Goal: Feedback & Contribution: Leave review/rating

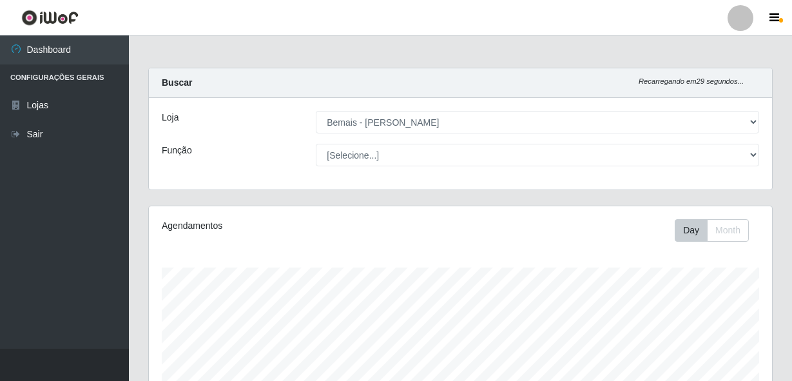
select select "230"
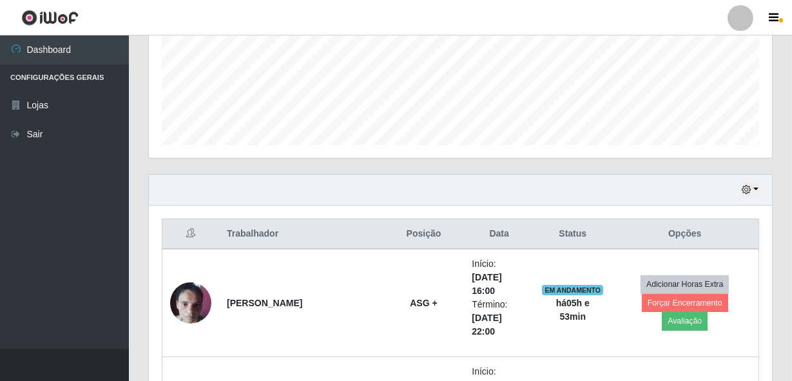
scroll to position [315, 0]
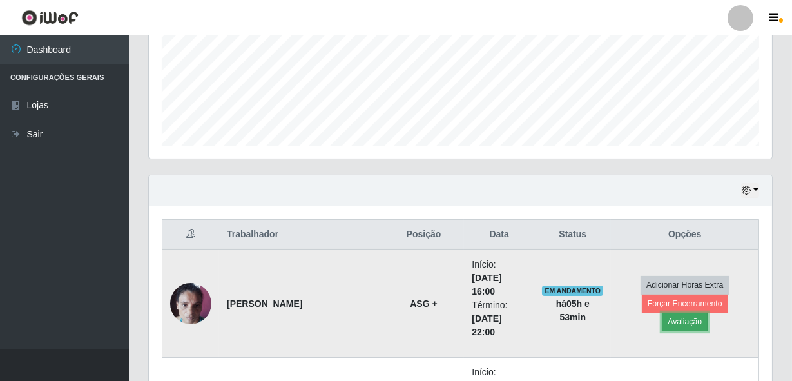
click at [708, 315] on button "Avaliação" at bounding box center [685, 322] width 46 height 18
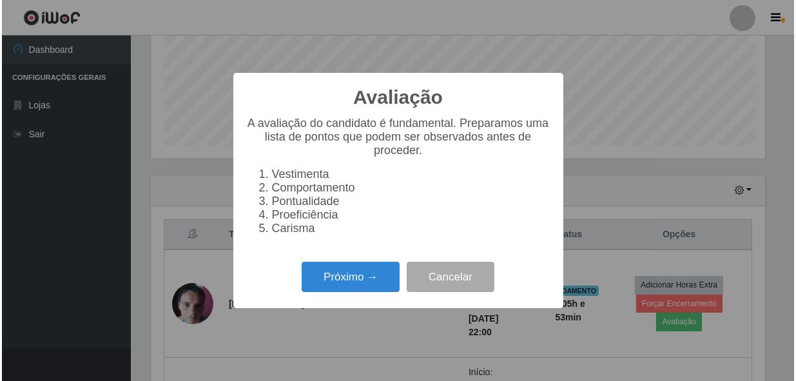
scroll to position [268, 618]
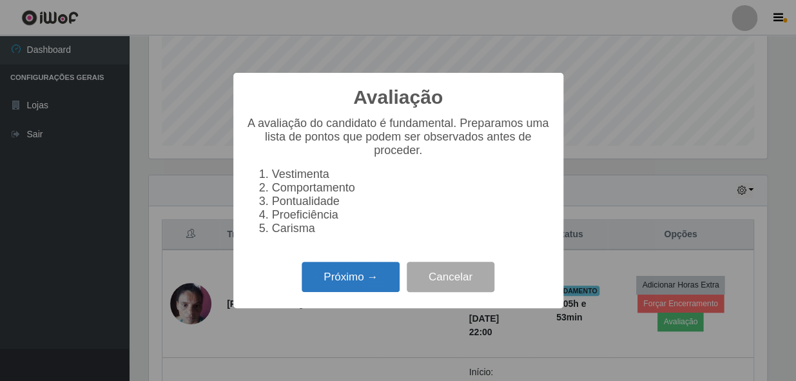
click at [337, 274] on button "Próximo →" at bounding box center [351, 277] width 98 height 30
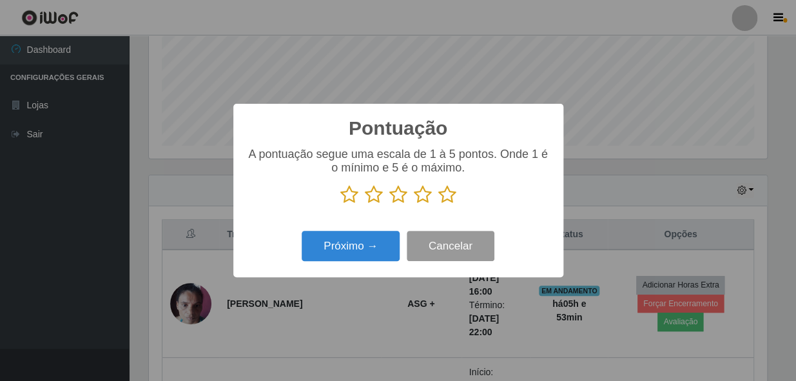
scroll to position [644492, 644140]
click at [449, 201] on icon at bounding box center [447, 194] width 18 height 19
click at [438, 204] on input "radio" at bounding box center [438, 204] width 0 height 0
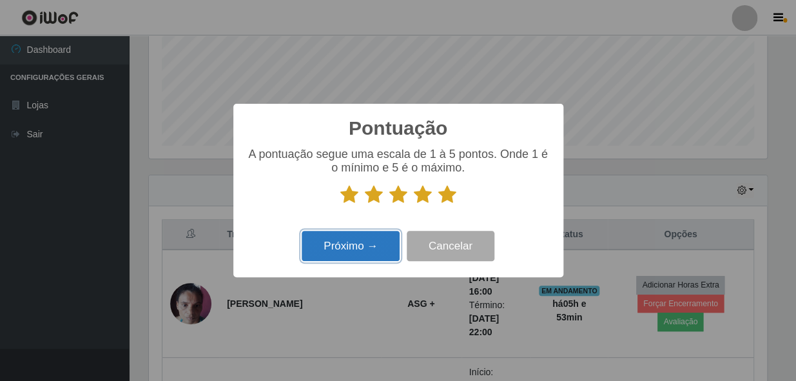
click at [351, 245] on button "Próximo →" at bounding box center [351, 246] width 98 height 30
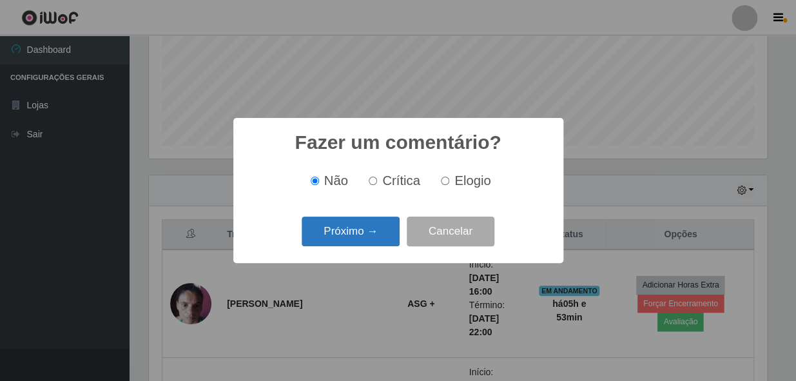
click at [343, 226] on button "Próximo →" at bounding box center [351, 232] width 98 height 30
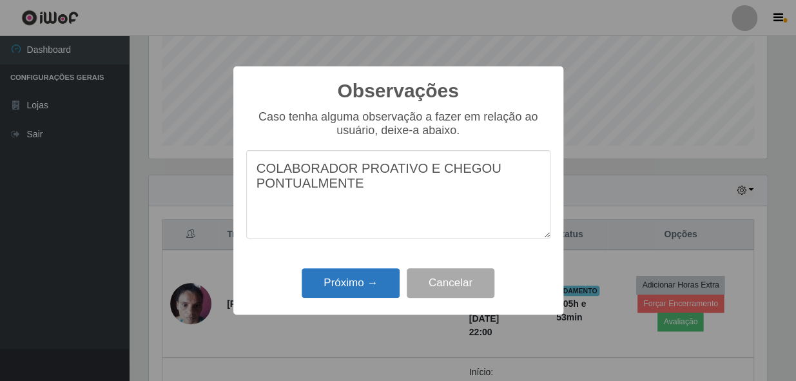
type textarea "COLABORADOR PROATIVO E CHEGOU PONTUALMENTE"
click at [355, 289] on button "Próximo →" at bounding box center [351, 283] width 98 height 30
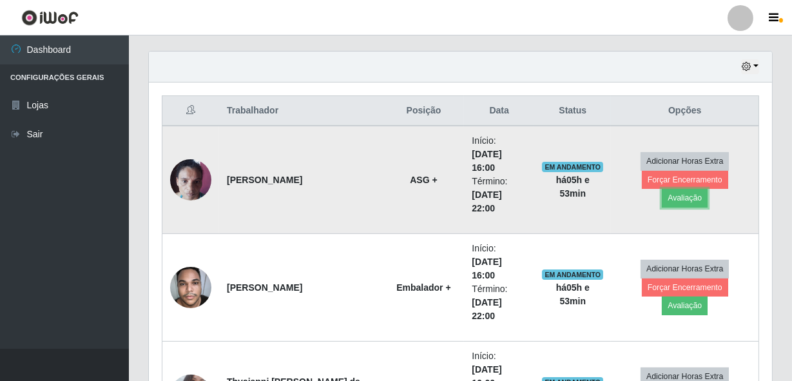
scroll to position [491, 0]
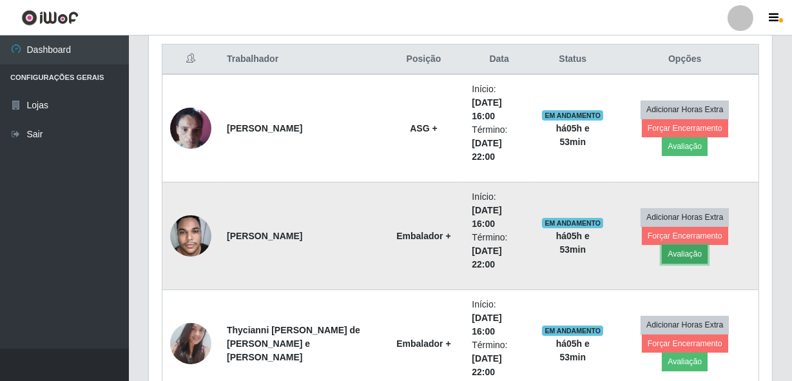
click at [708, 245] on button "Avaliação" at bounding box center [685, 254] width 46 height 18
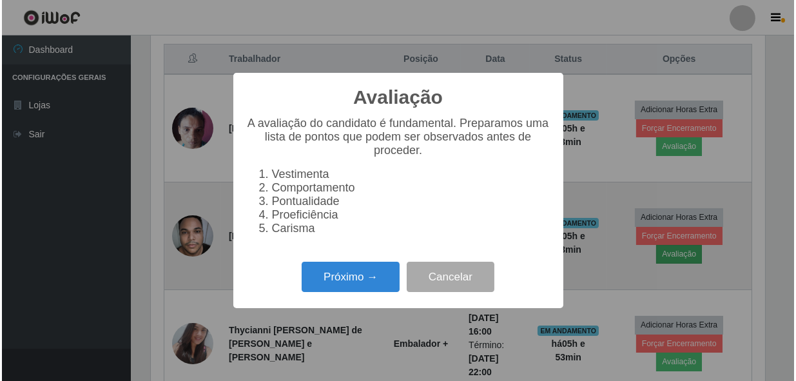
scroll to position [268, 618]
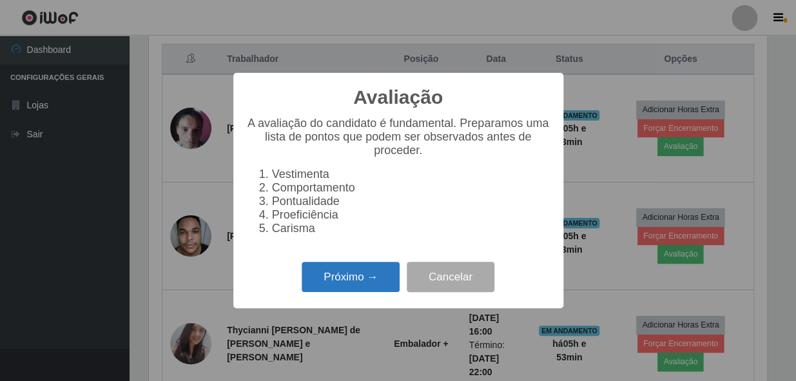
click at [374, 283] on button "Próximo →" at bounding box center [351, 277] width 98 height 30
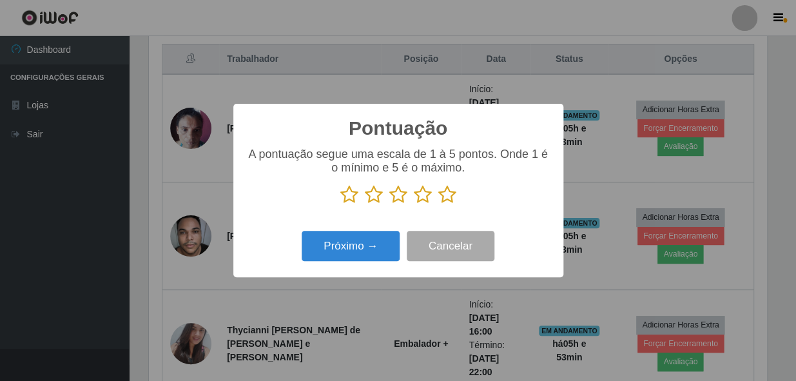
click at [449, 195] on icon at bounding box center [447, 194] width 18 height 19
click at [438, 204] on input "radio" at bounding box center [438, 204] width 0 height 0
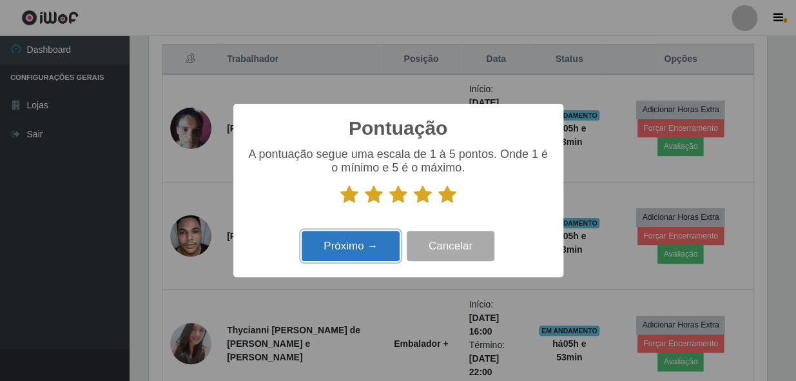
click at [375, 248] on button "Próximo →" at bounding box center [351, 246] width 98 height 30
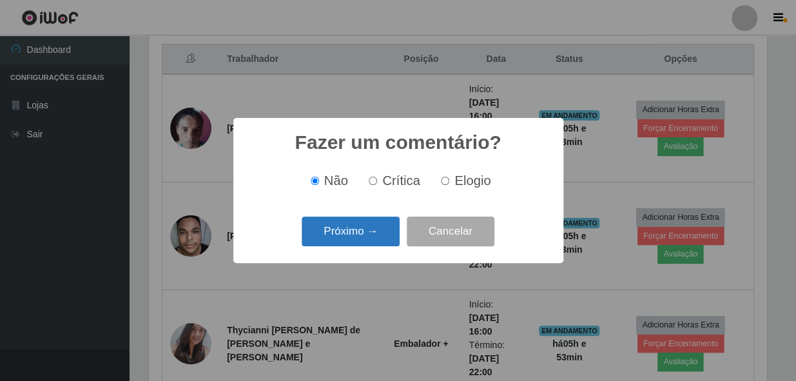
click at [369, 234] on button "Próximo →" at bounding box center [351, 232] width 98 height 30
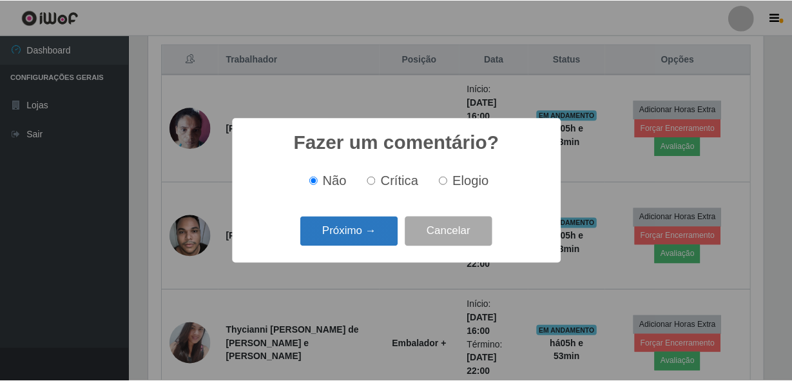
scroll to position [644492, 644140]
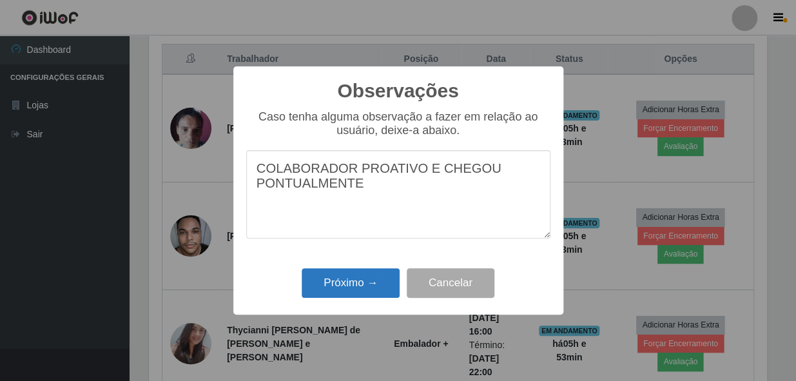
type textarea "COLABORADOR PROATIVO E CHEGOU PONTUALMENTE"
click at [355, 288] on button "Próximo →" at bounding box center [351, 283] width 98 height 30
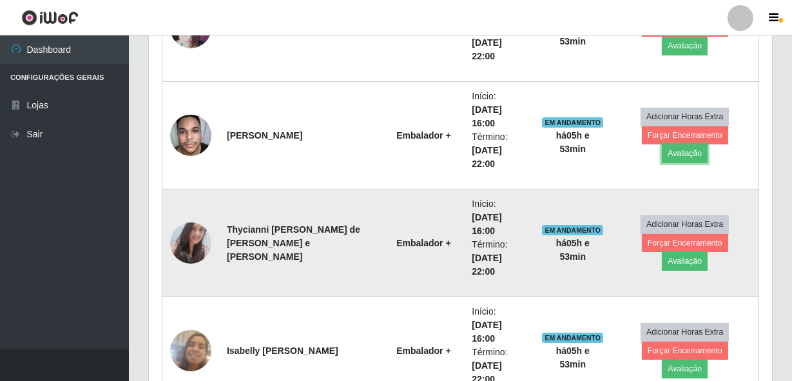
scroll to position [608, 0]
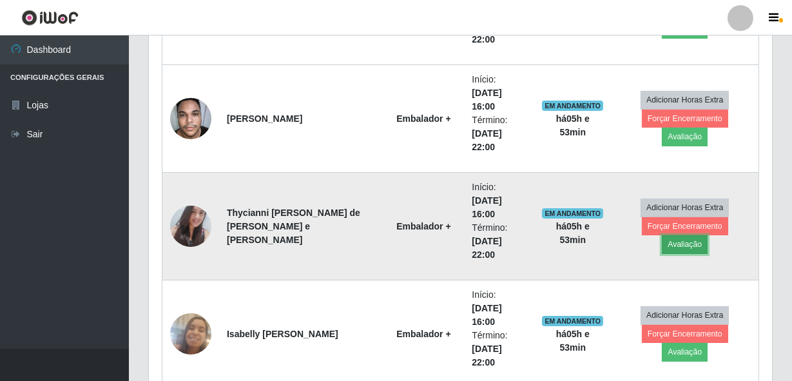
click at [707, 235] on button "Avaliação" at bounding box center [685, 244] width 46 height 18
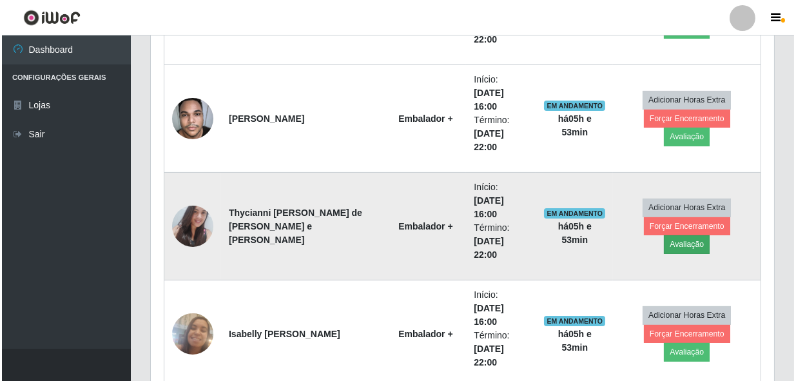
scroll to position [268, 618]
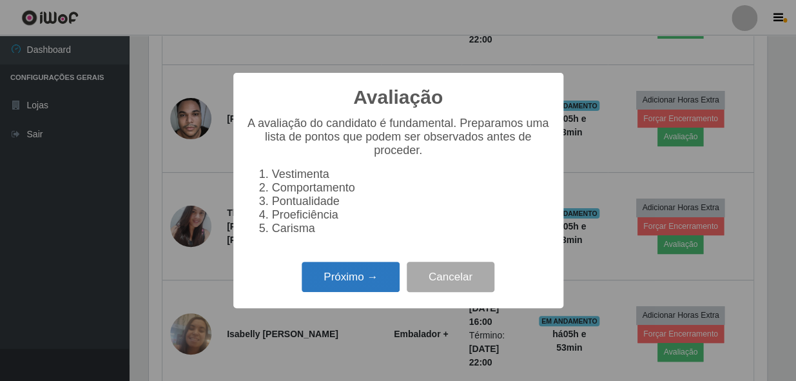
click at [338, 271] on button "Próximo →" at bounding box center [351, 277] width 98 height 30
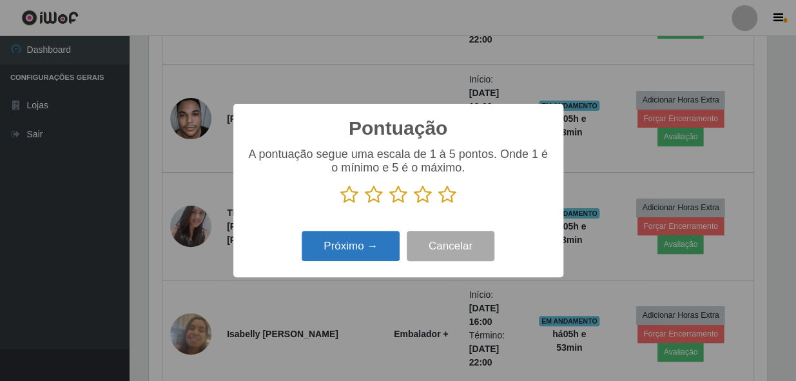
scroll to position [644492, 644140]
click at [446, 191] on icon at bounding box center [447, 194] width 18 height 19
click at [438, 204] on input "radio" at bounding box center [438, 204] width 0 height 0
click at [348, 243] on button "Próximo →" at bounding box center [351, 246] width 98 height 30
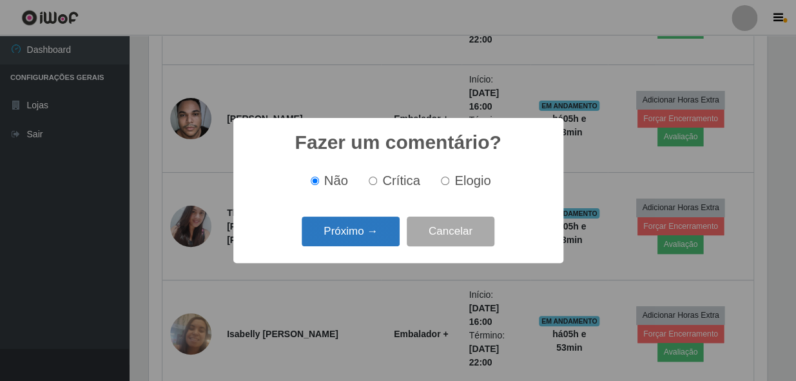
click at [341, 232] on button "Próximo →" at bounding box center [351, 232] width 98 height 30
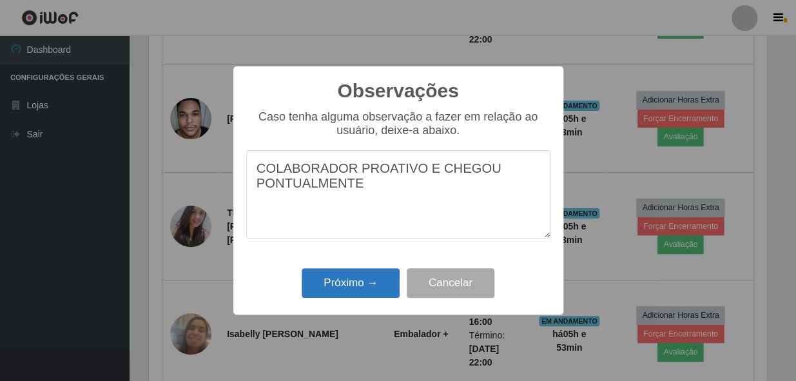
type textarea "COLABORADOR PROATIVO E CHEGOU PONTUALMENTE"
click at [343, 286] on button "Próximo →" at bounding box center [351, 283] width 98 height 30
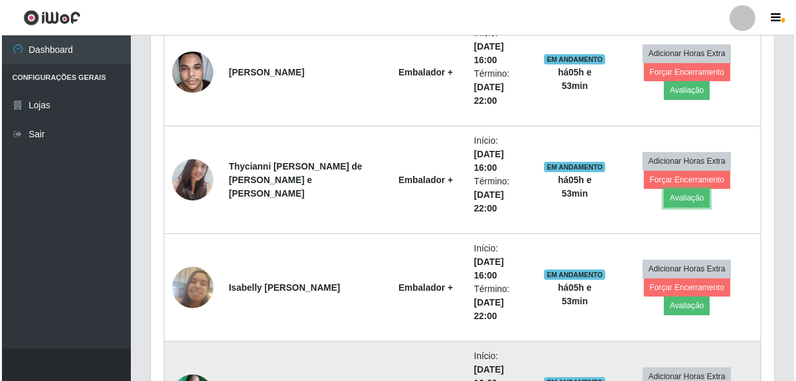
scroll to position [725, 0]
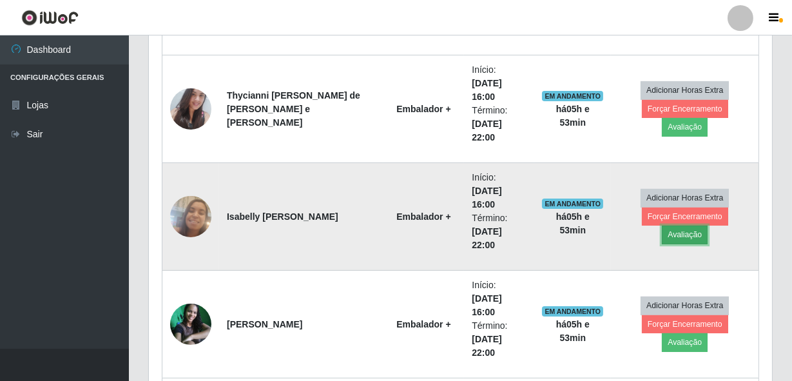
click at [708, 226] on button "Avaliação" at bounding box center [685, 235] width 46 height 18
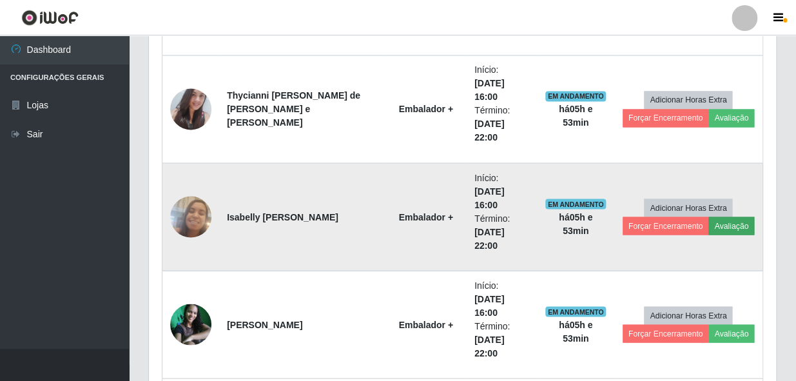
scroll to position [268, 618]
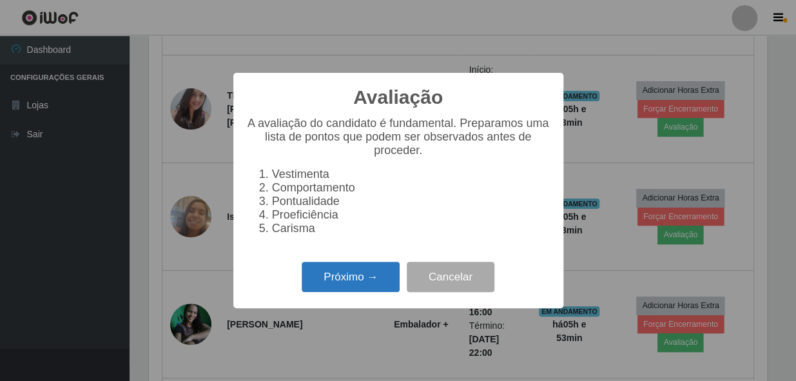
click at [356, 284] on button "Próximo →" at bounding box center [351, 277] width 98 height 30
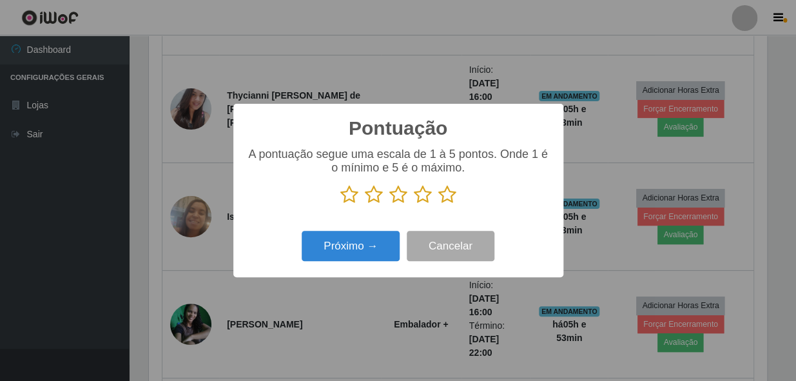
scroll to position [644492, 644140]
click at [453, 193] on icon at bounding box center [447, 194] width 18 height 19
click at [438, 204] on input "radio" at bounding box center [438, 204] width 0 height 0
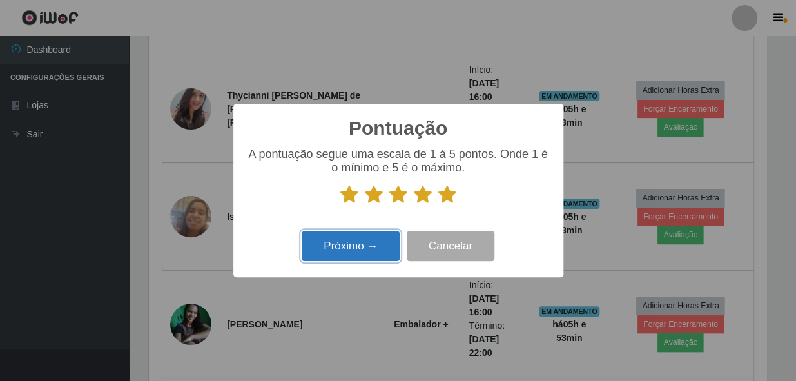
click at [368, 235] on button "Próximo →" at bounding box center [351, 246] width 98 height 30
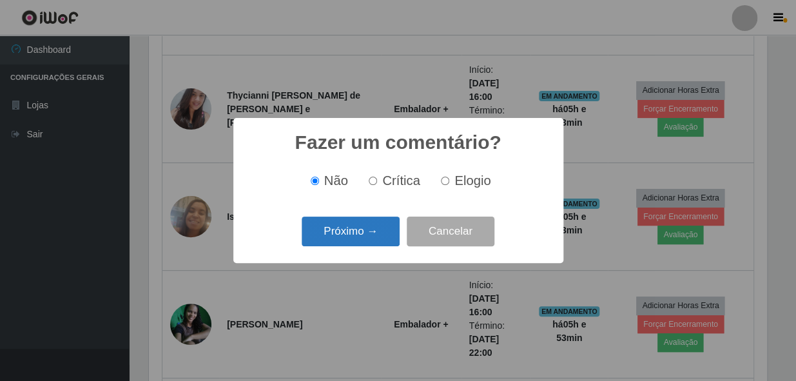
click at [363, 230] on button "Próximo →" at bounding box center [351, 232] width 98 height 30
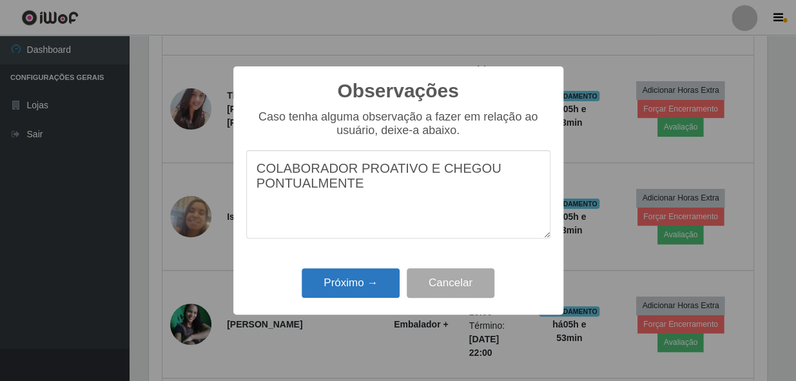
type textarea "COLABORADOR PROATIVO E CHEGOU PONTUALMENTE"
click at [359, 289] on button "Próximo →" at bounding box center [351, 283] width 98 height 30
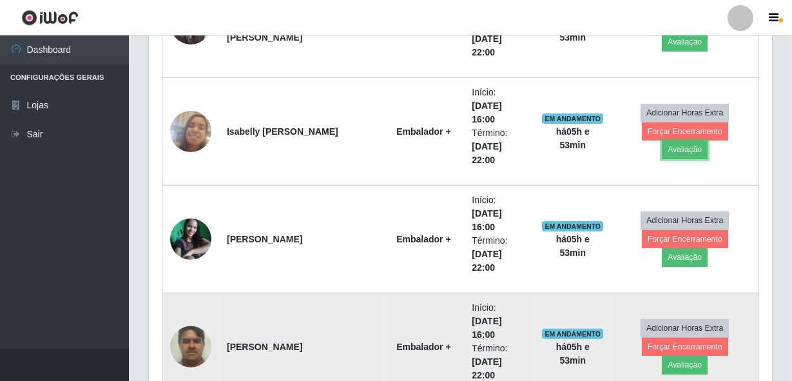
scroll to position [0, 0]
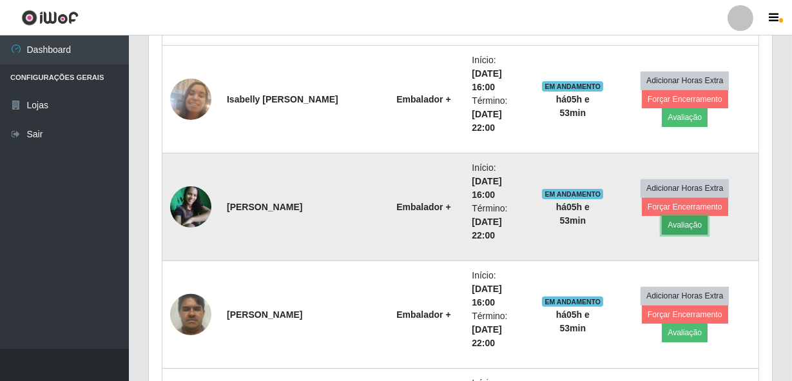
click at [708, 216] on button "Avaliação" at bounding box center [685, 225] width 46 height 18
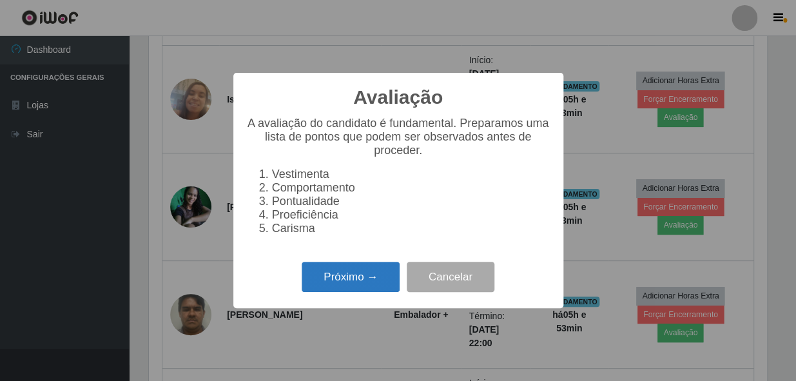
click at [335, 292] on button "Próximo →" at bounding box center [351, 277] width 98 height 30
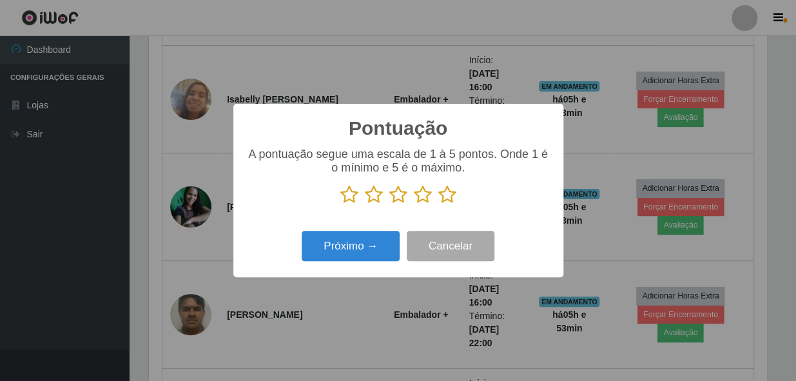
click at [446, 199] on icon at bounding box center [447, 194] width 18 height 19
click at [438, 204] on input "radio" at bounding box center [438, 204] width 0 height 0
click at [348, 264] on div "Próximo → Cancelar" at bounding box center [398, 246] width 304 height 37
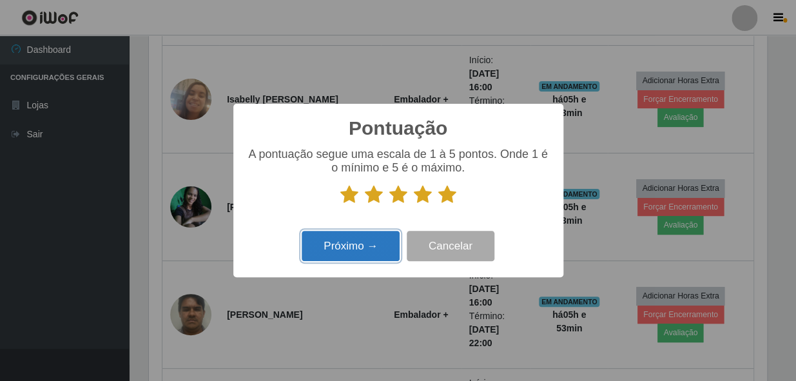
click at [344, 243] on button "Próximo →" at bounding box center [351, 246] width 98 height 30
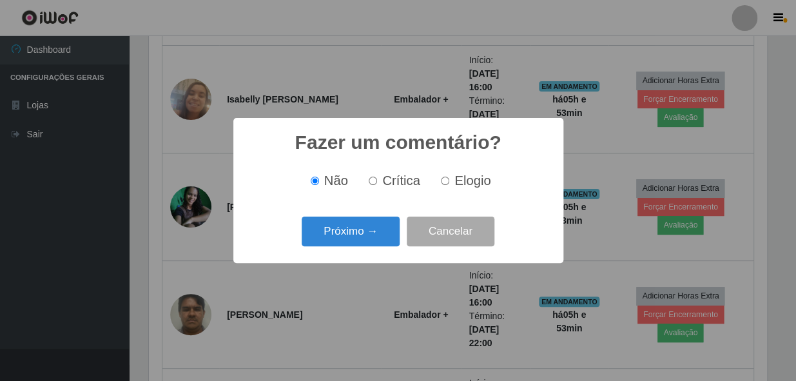
click at [338, 245] on button "Próximo →" at bounding box center [351, 232] width 98 height 30
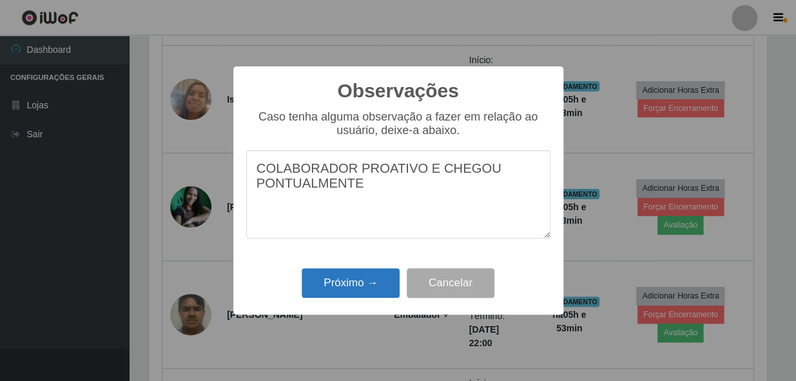
type textarea "COLABORADOR PROATIVO E CHEGOU PONTUALMENTE"
click at [335, 276] on button "Próximo →" at bounding box center [351, 283] width 98 height 30
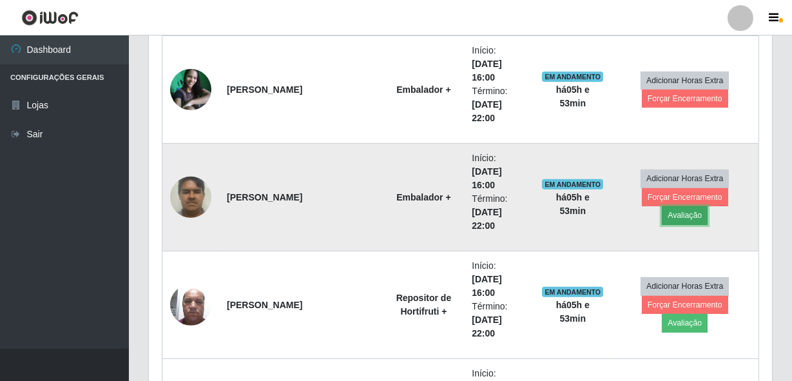
click at [708, 206] on button "Avaliação" at bounding box center [685, 215] width 46 height 18
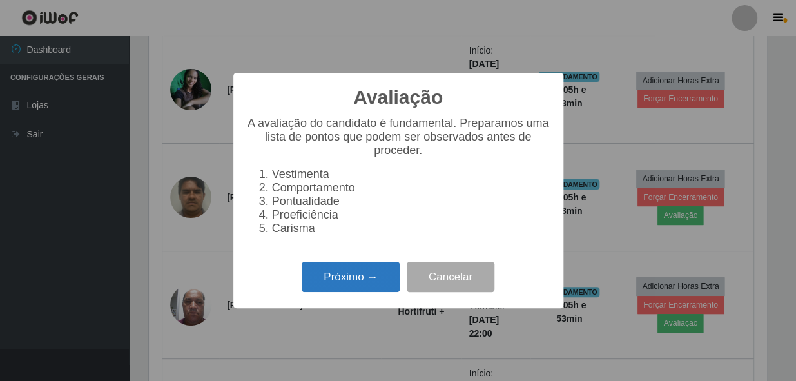
click at [310, 279] on button "Próximo →" at bounding box center [351, 277] width 98 height 30
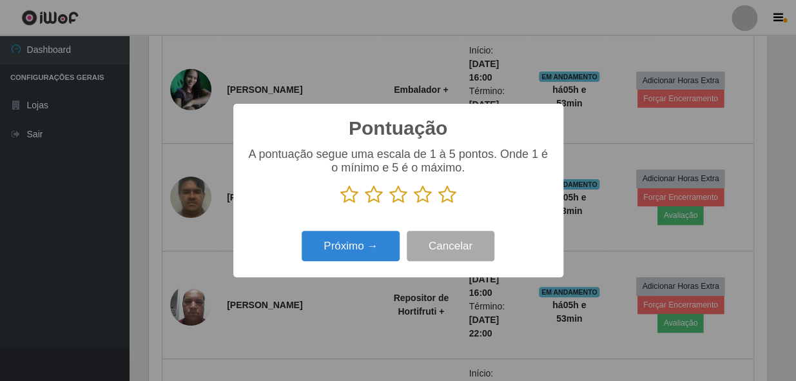
drag, startPoint x: 447, startPoint y: 184, endPoint x: 445, endPoint y: 196, distance: 11.9
click at [447, 186] on div "A pontuação segue uma escala de 1 à 5 pontos. Onde 1 é o mínimo e 5 é o máximo." at bounding box center [398, 176] width 304 height 57
drag, startPoint x: 450, startPoint y: 196, endPoint x: 384, endPoint y: 217, distance: 69.1
click at [449, 195] on icon at bounding box center [447, 194] width 18 height 19
click at [438, 204] on input "radio" at bounding box center [438, 204] width 0 height 0
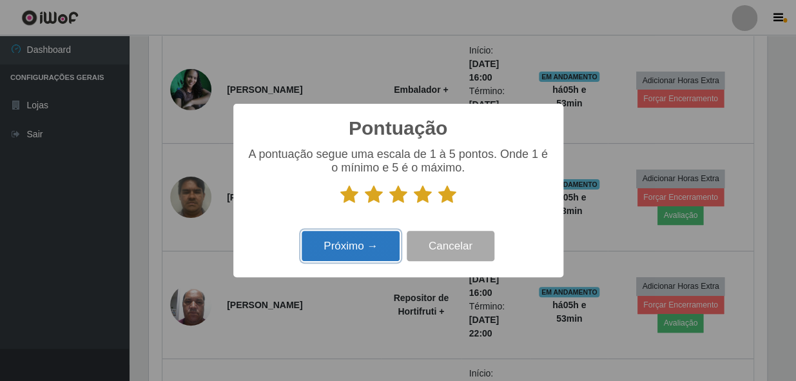
click at [340, 243] on button "Próximo →" at bounding box center [351, 246] width 98 height 30
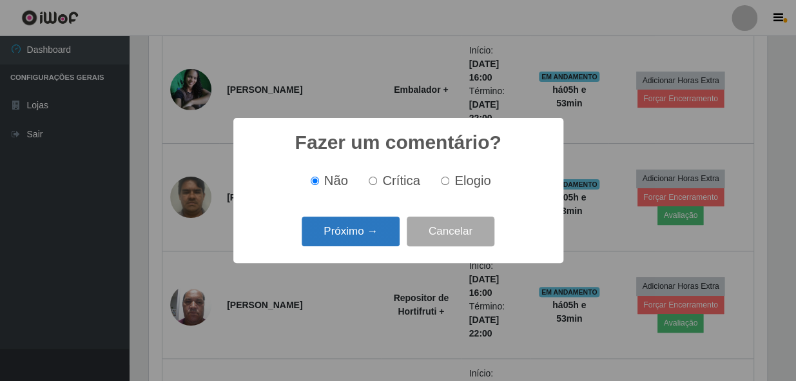
click at [346, 230] on button "Próximo →" at bounding box center [351, 232] width 98 height 30
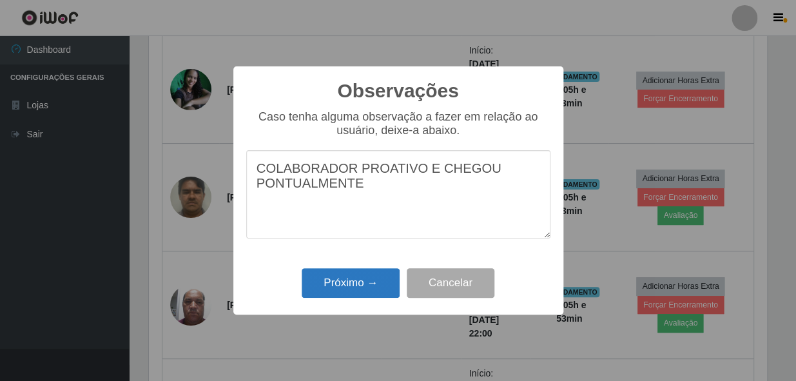
type textarea "COLABORADOR PROATIVO E CHEGOU PONTUALMENTE"
click at [325, 281] on button "Próximo →" at bounding box center [351, 283] width 98 height 30
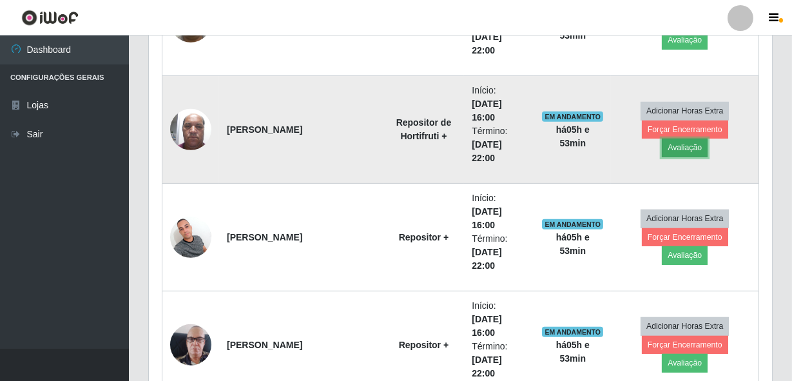
click at [708, 139] on button "Avaliação" at bounding box center [685, 148] width 46 height 18
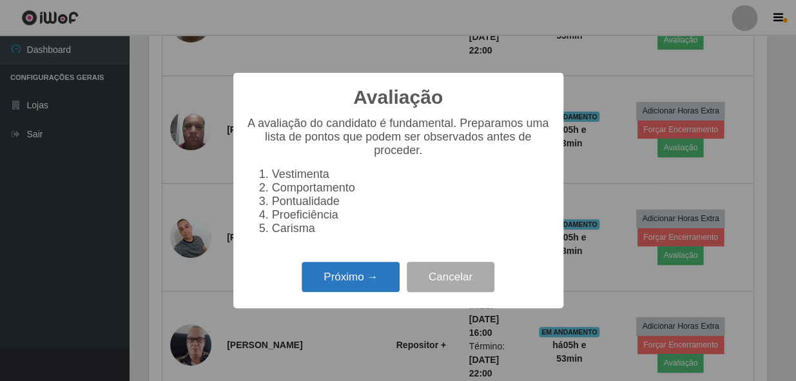
click at [369, 286] on button "Próximo →" at bounding box center [351, 277] width 98 height 30
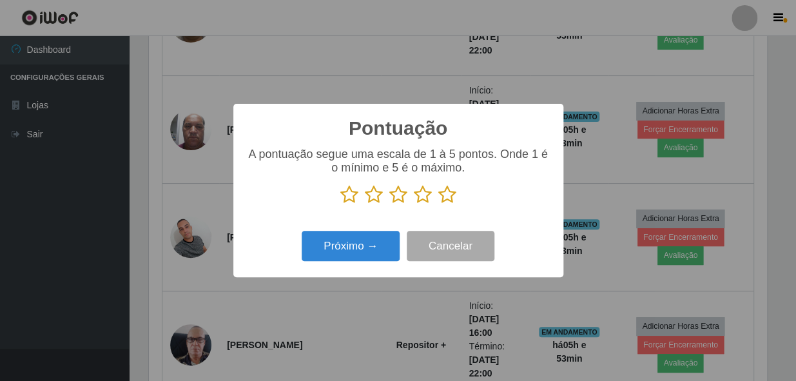
click at [447, 193] on icon at bounding box center [447, 194] width 18 height 19
click at [438, 204] on input "radio" at bounding box center [438, 204] width 0 height 0
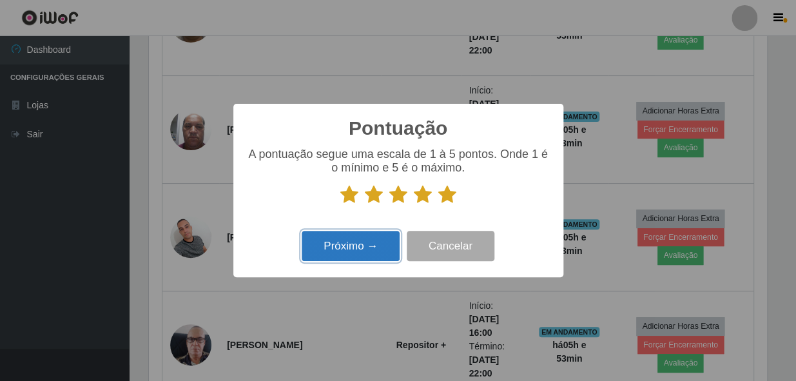
click at [336, 259] on button "Próximo →" at bounding box center [351, 246] width 98 height 30
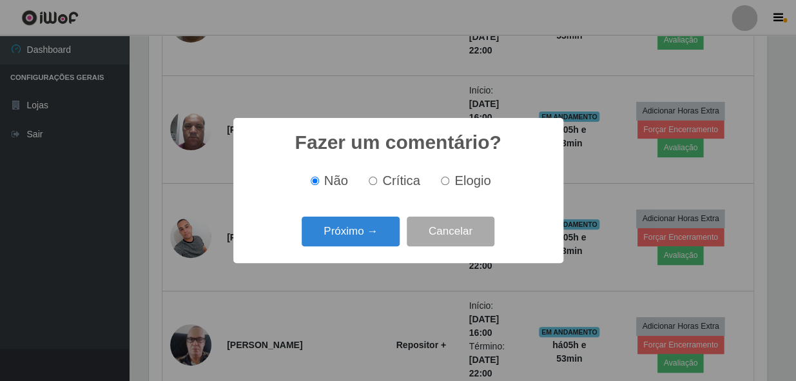
click at [345, 238] on button "Próximo →" at bounding box center [351, 232] width 98 height 30
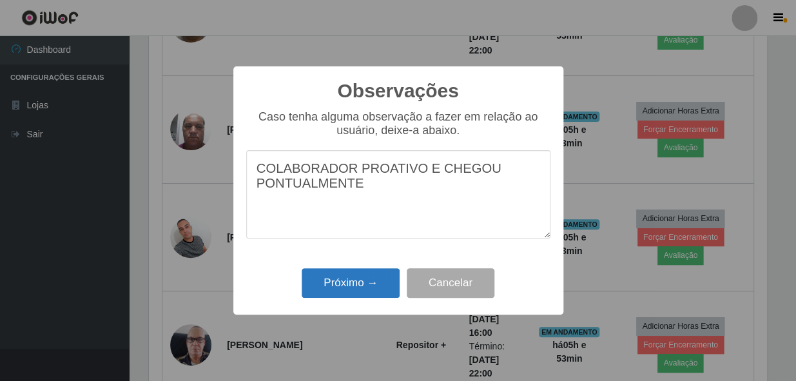
type textarea "COLABORADOR PROATIVO E CHEGOU PONTUALMENTE"
click at [345, 292] on button "Próximo →" at bounding box center [351, 283] width 98 height 30
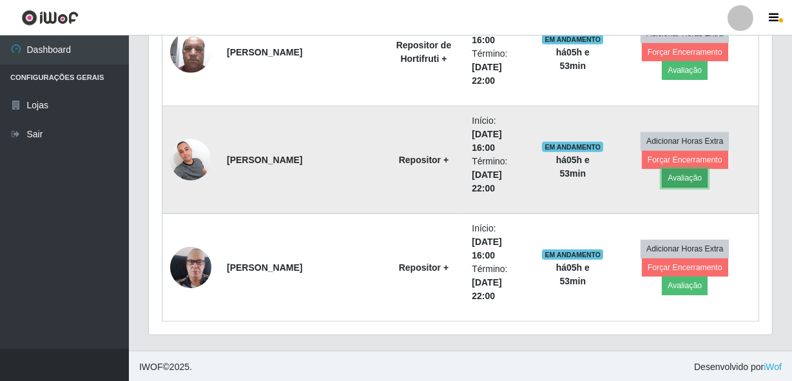
click at [708, 170] on button "Avaliação" at bounding box center [685, 178] width 46 height 18
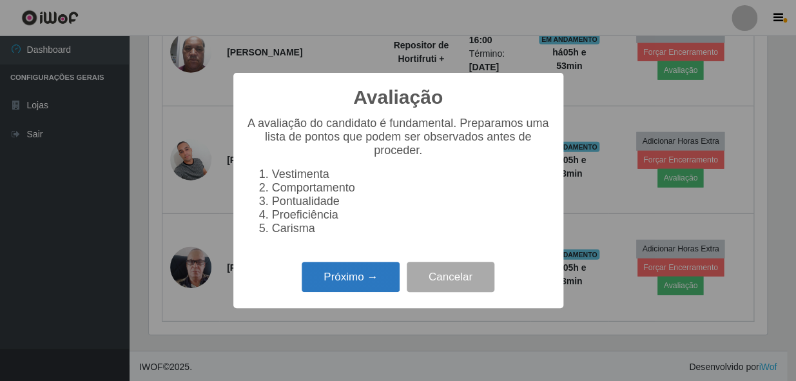
click at [355, 273] on button "Próximo →" at bounding box center [351, 277] width 98 height 30
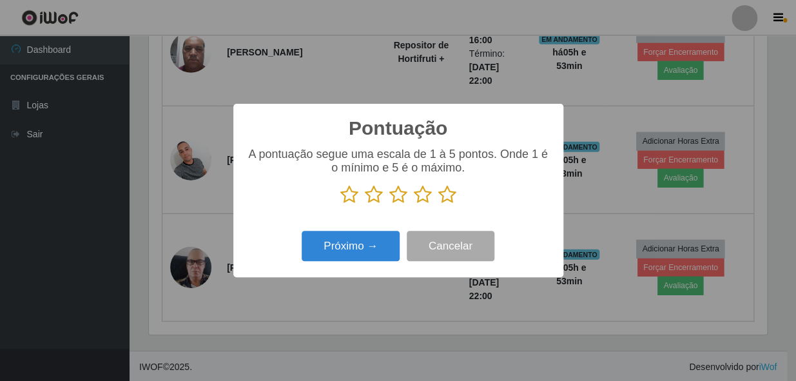
drag, startPoint x: 442, startPoint y: 195, endPoint x: 392, endPoint y: 224, distance: 58.4
click at [441, 195] on icon at bounding box center [447, 194] width 18 height 19
click at [438, 204] on input "radio" at bounding box center [438, 204] width 0 height 0
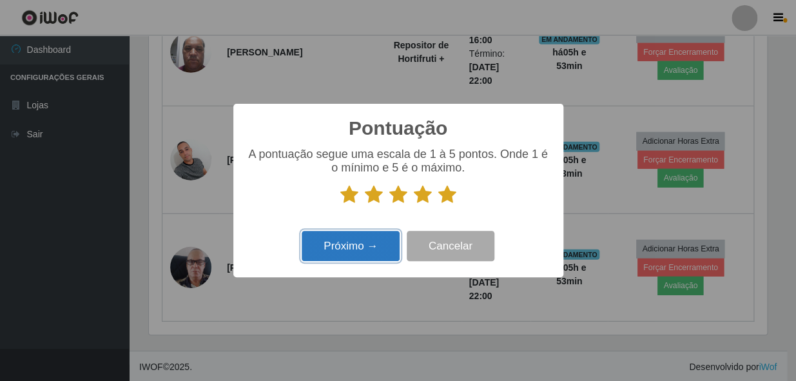
click at [343, 257] on button "Próximo →" at bounding box center [351, 246] width 98 height 30
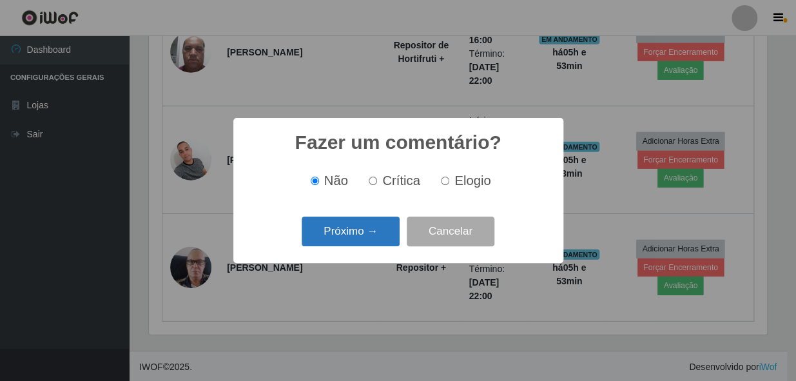
click at [346, 231] on button "Próximo →" at bounding box center [351, 232] width 98 height 30
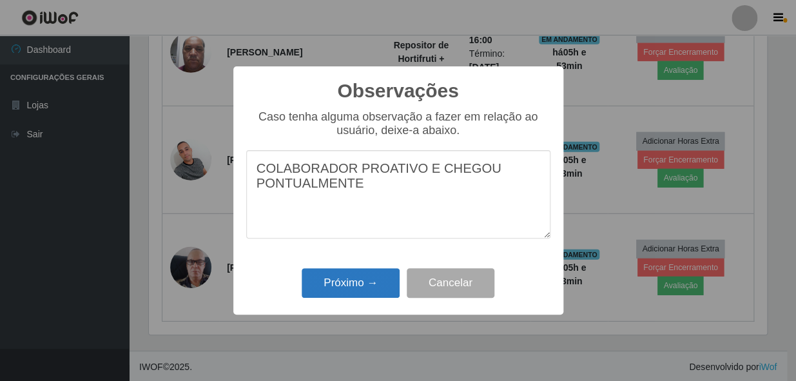
type textarea "COLABORADOR PROATIVO E CHEGOU PONTUALMENTE"
click at [344, 283] on button "Próximo →" at bounding box center [351, 283] width 98 height 30
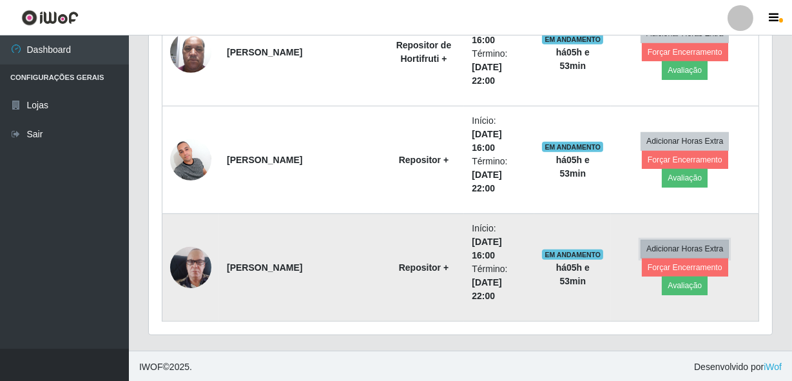
click at [707, 258] on button "Adicionar Horas Extra" at bounding box center [685, 249] width 88 height 18
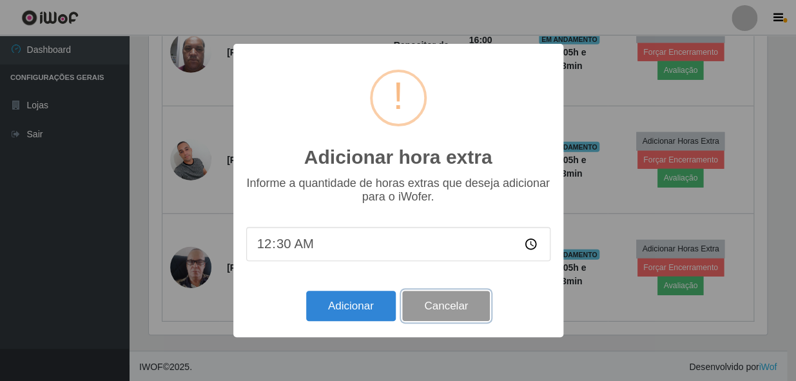
click at [448, 310] on button "Cancelar" at bounding box center [446, 306] width 88 height 30
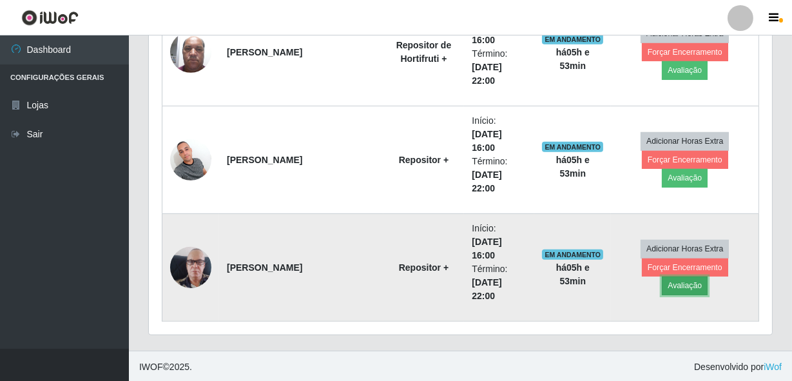
click at [708, 277] on button "Avaliação" at bounding box center [685, 286] width 46 height 18
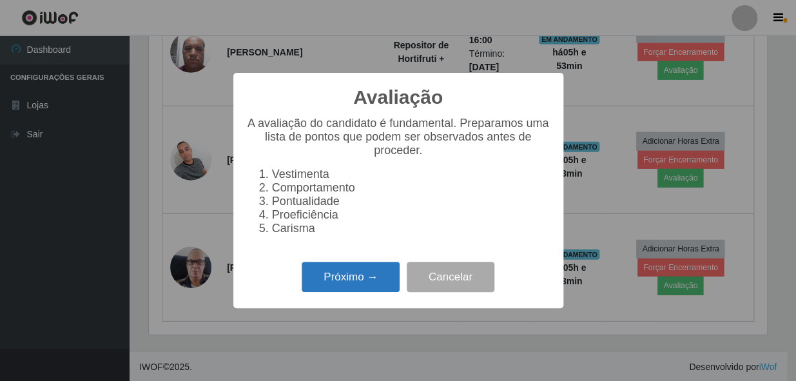
click at [360, 287] on button "Próximo →" at bounding box center [351, 277] width 98 height 30
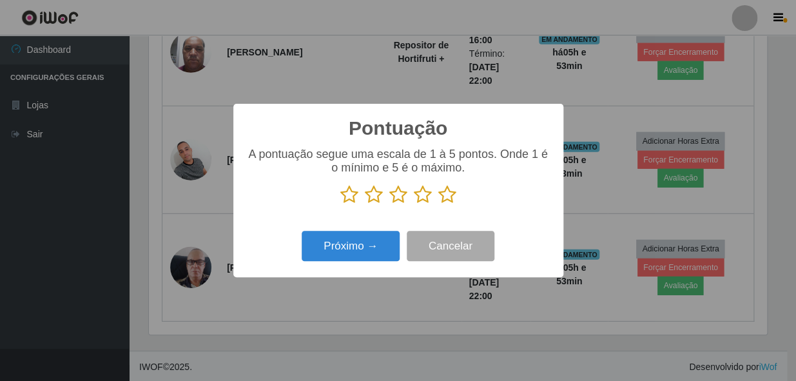
click at [446, 192] on icon at bounding box center [447, 194] width 18 height 19
click at [438, 204] on input "radio" at bounding box center [438, 204] width 0 height 0
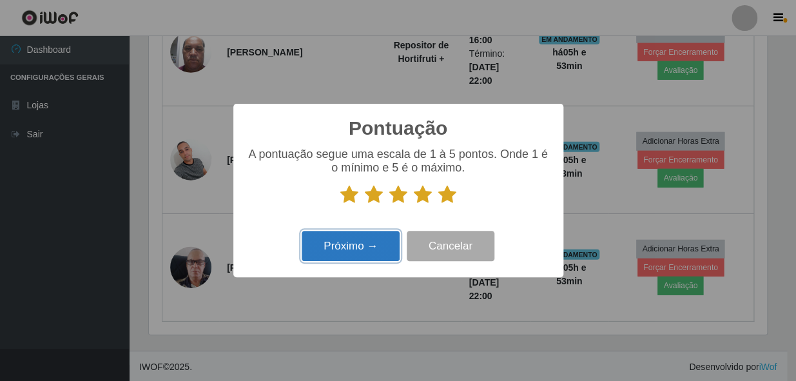
click at [373, 250] on button "Próximo →" at bounding box center [351, 246] width 98 height 30
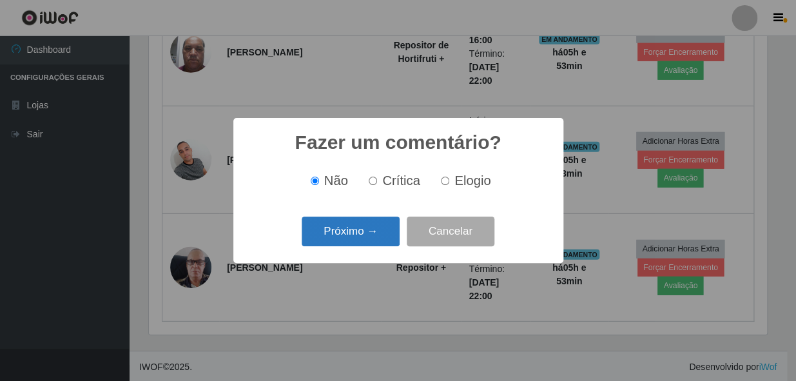
click at [351, 247] on button "Próximo →" at bounding box center [351, 232] width 98 height 30
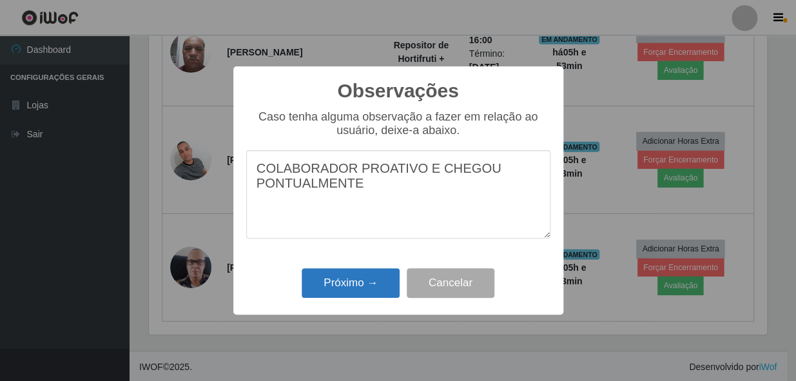
type textarea "COLABORADOR PROATIVO E CHEGOU PONTUALMENTE"
click at [351, 289] on button "Próximo →" at bounding box center [351, 283] width 98 height 30
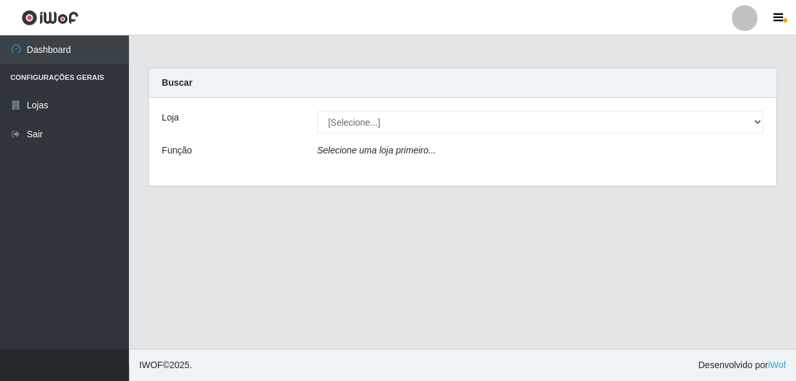
click at [464, 135] on div "Loja [Selecione...] [PERSON_NAME] Função Selecione uma loja primeiro..." at bounding box center [462, 142] width 627 height 88
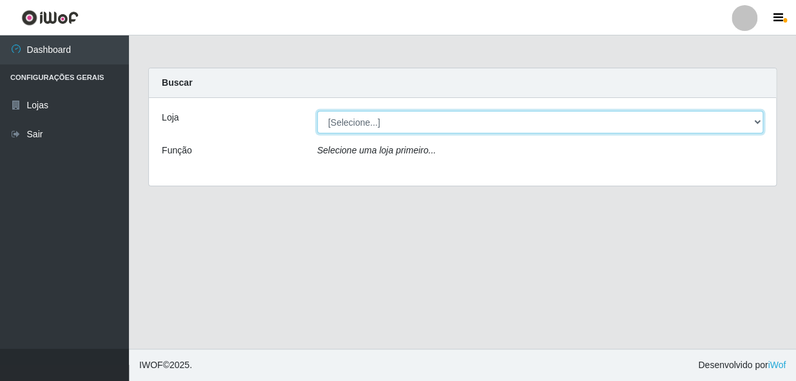
click at [462, 125] on select "[Selecione...] [PERSON_NAME]" at bounding box center [540, 122] width 446 height 23
select select "230"
click at [317, 111] on select "[Selecione...] [PERSON_NAME]" at bounding box center [540, 122] width 446 height 23
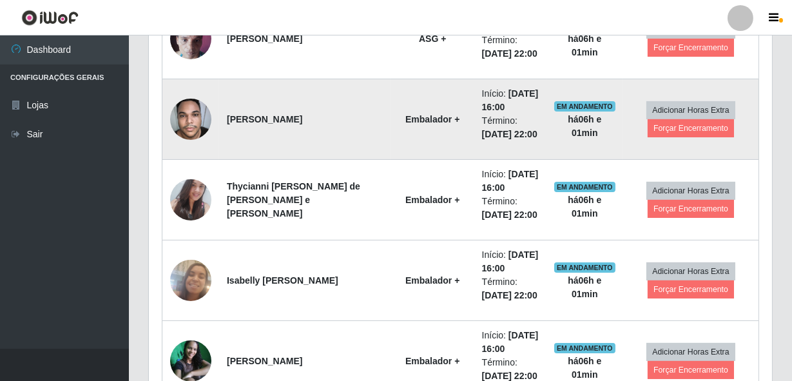
scroll to position [442, 0]
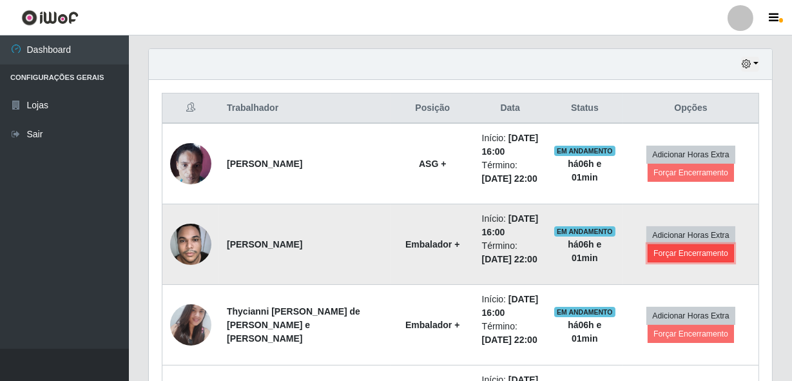
click at [693, 256] on button "Forçar Encerramento" at bounding box center [691, 253] width 86 height 18
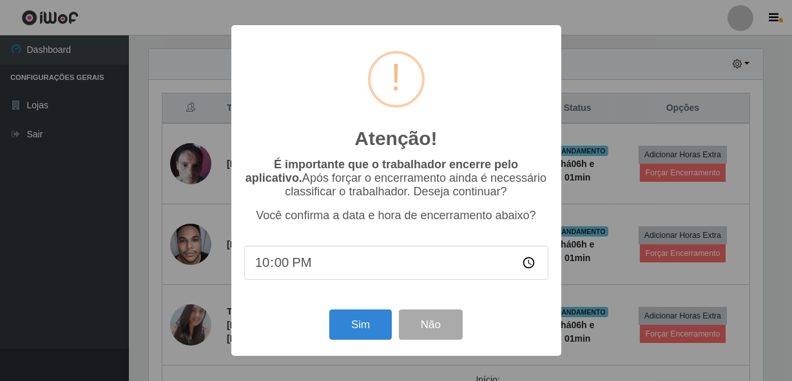
scroll to position [268, 618]
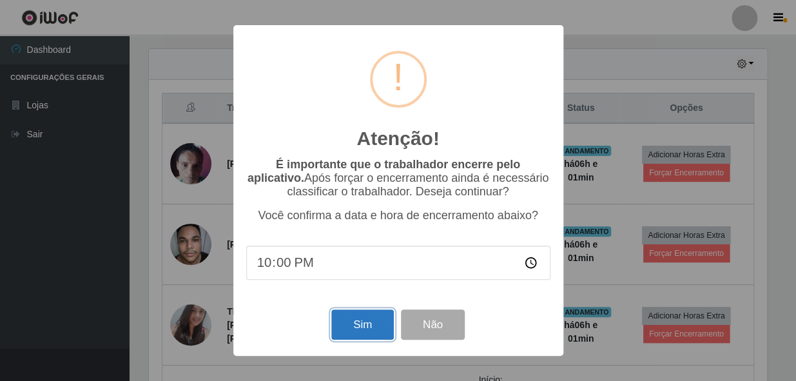
click at [375, 320] on button "Sim" at bounding box center [362, 324] width 63 height 30
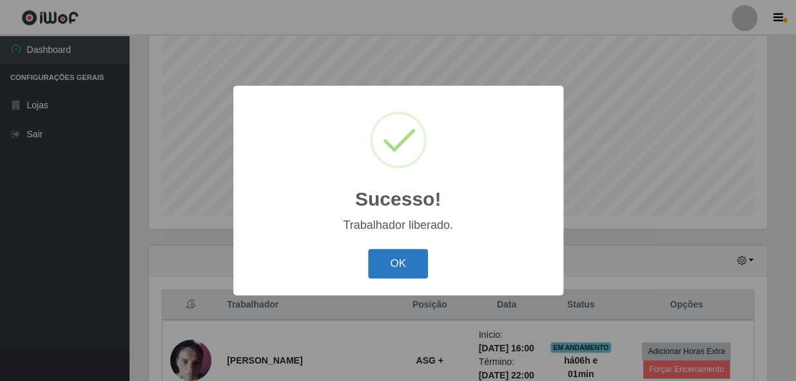
click at [374, 250] on button "OK" at bounding box center [398, 264] width 60 height 30
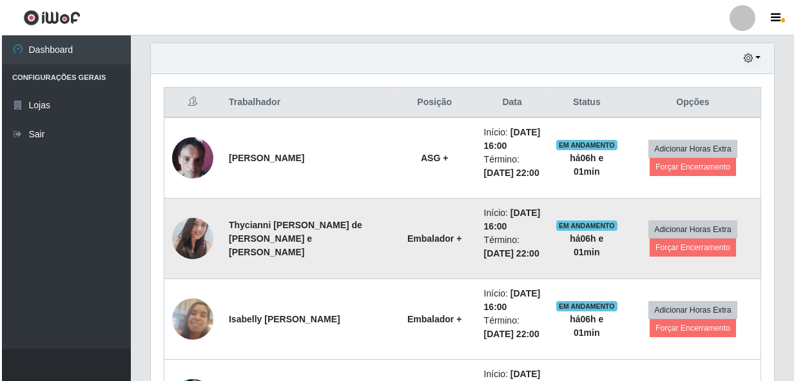
scroll to position [479, 0]
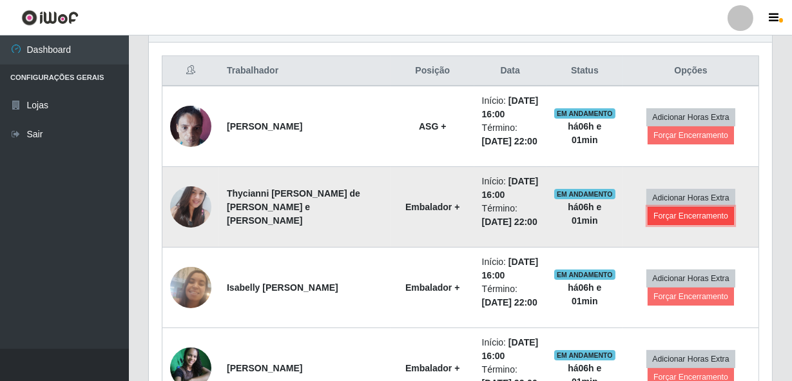
click at [708, 219] on button "Forçar Encerramento" at bounding box center [691, 216] width 86 height 18
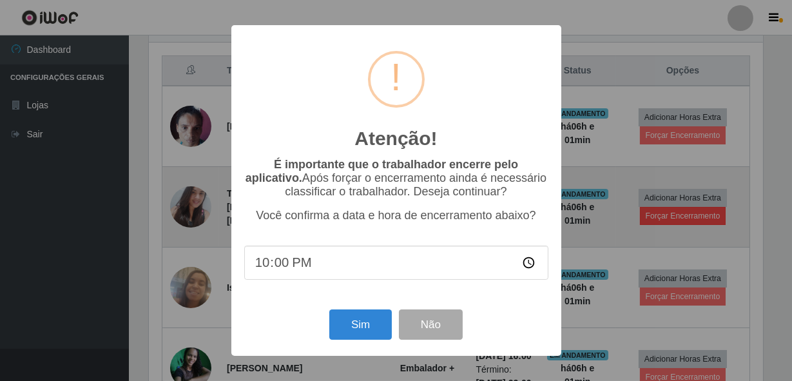
scroll to position [268, 618]
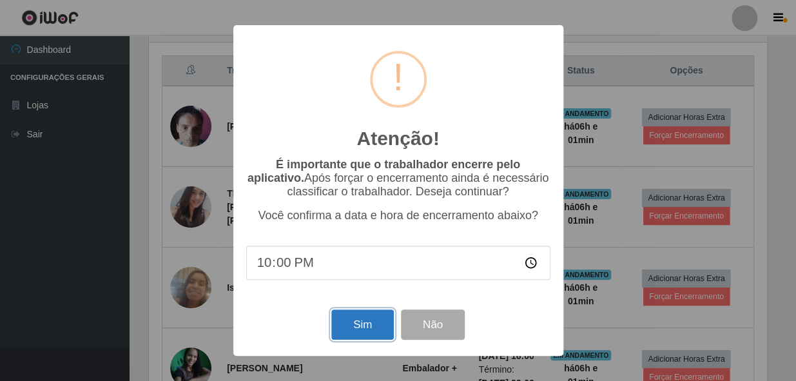
click at [352, 324] on button "Sim" at bounding box center [362, 324] width 63 height 30
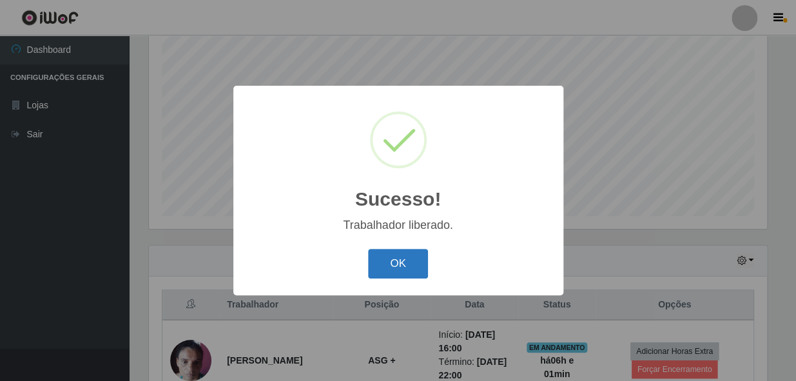
click at [415, 259] on button "OK" at bounding box center [398, 264] width 60 height 30
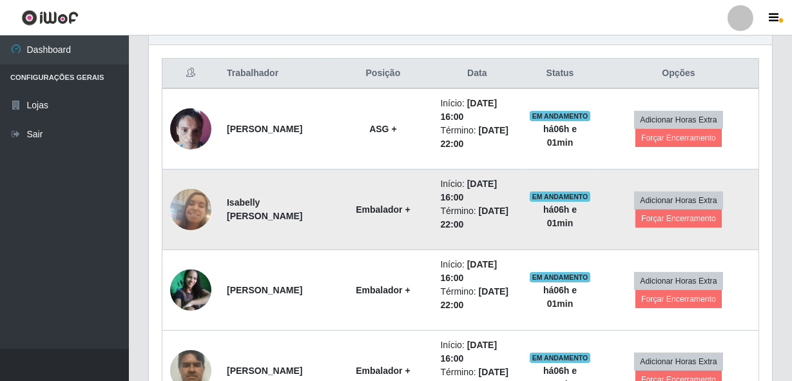
scroll to position [479, 0]
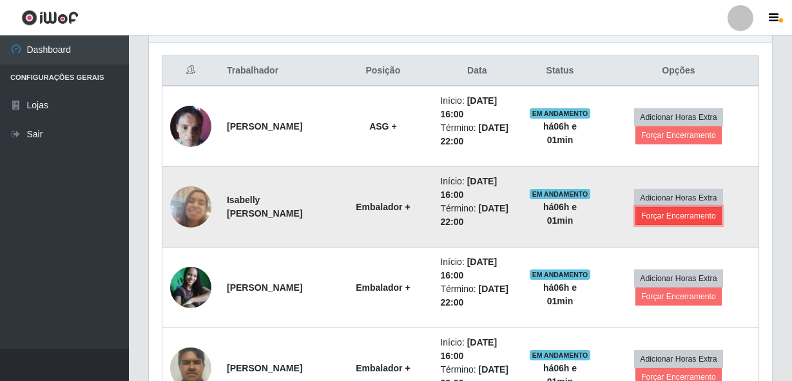
click at [698, 215] on button "Forçar Encerramento" at bounding box center [679, 216] width 86 height 18
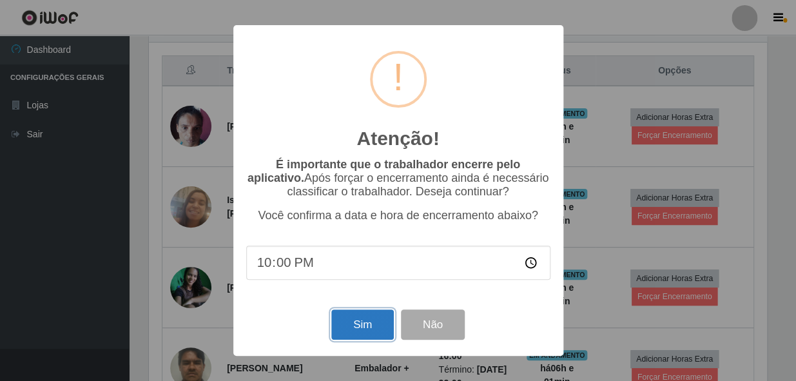
click at [364, 328] on button "Sim" at bounding box center [362, 324] width 63 height 30
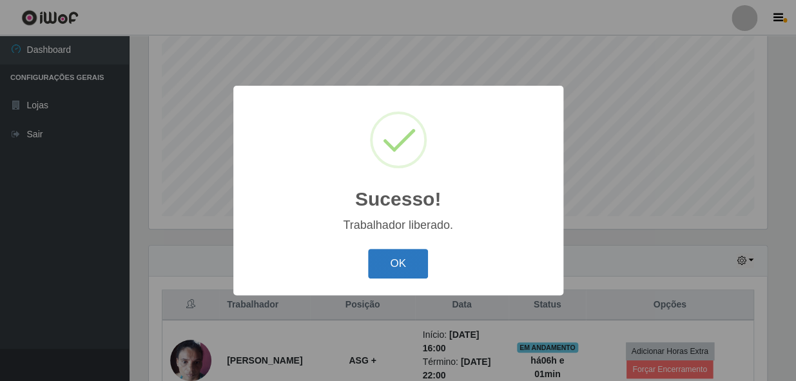
click at [413, 262] on button "OK" at bounding box center [398, 264] width 60 height 30
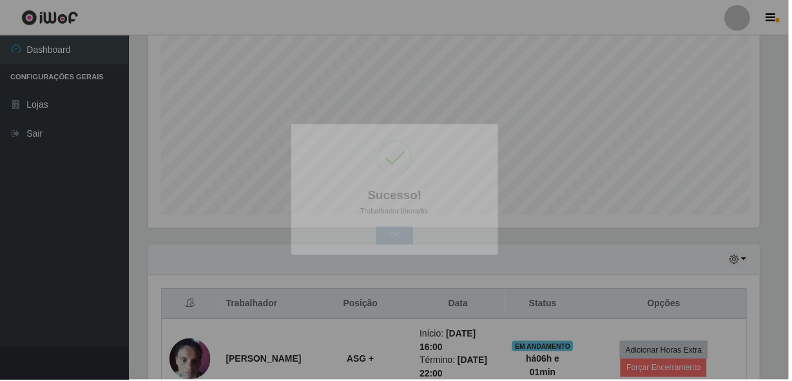
scroll to position [0, 0]
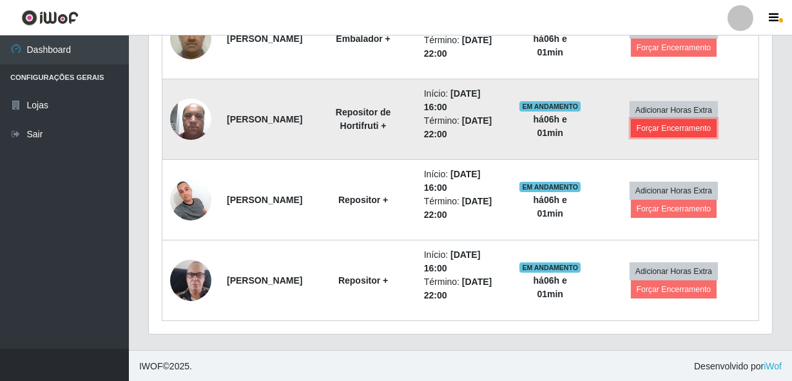
click at [676, 132] on button "Forçar Encerramento" at bounding box center [674, 128] width 86 height 18
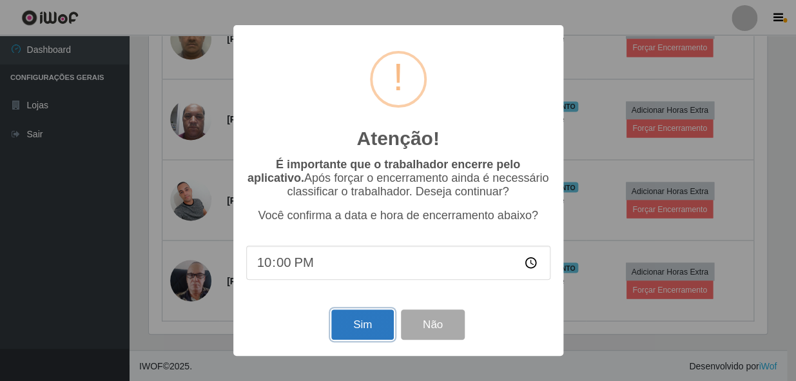
click at [362, 331] on button "Sim" at bounding box center [362, 324] width 63 height 30
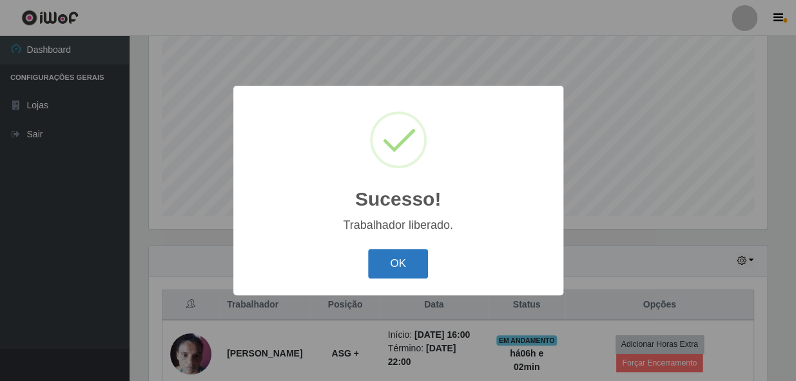
click at [381, 263] on button "OK" at bounding box center [398, 264] width 60 height 30
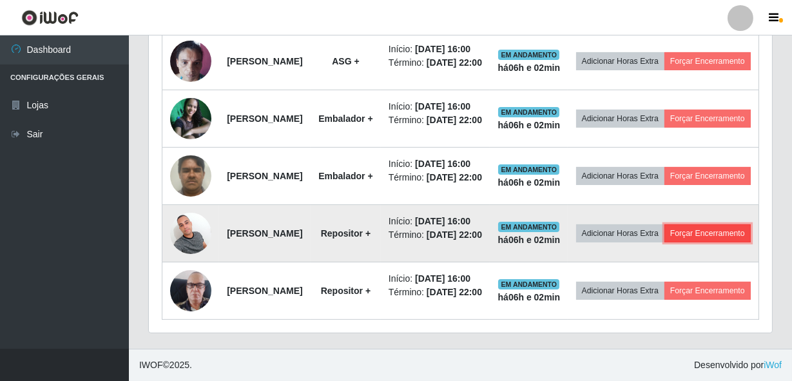
click at [691, 224] on button "Forçar Encerramento" at bounding box center [708, 233] width 86 height 18
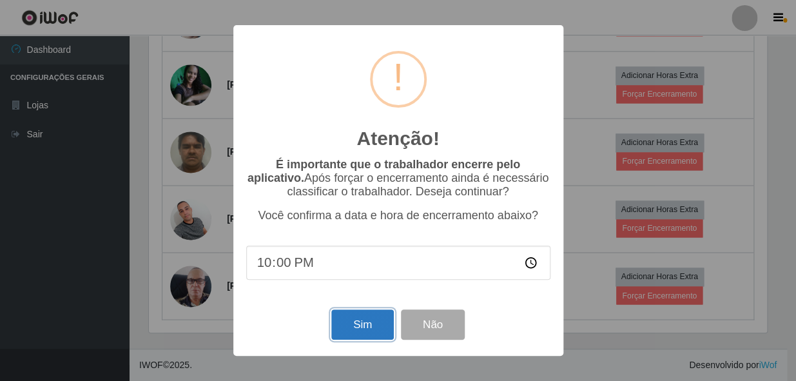
click at [356, 324] on button "Sim" at bounding box center [362, 324] width 63 height 30
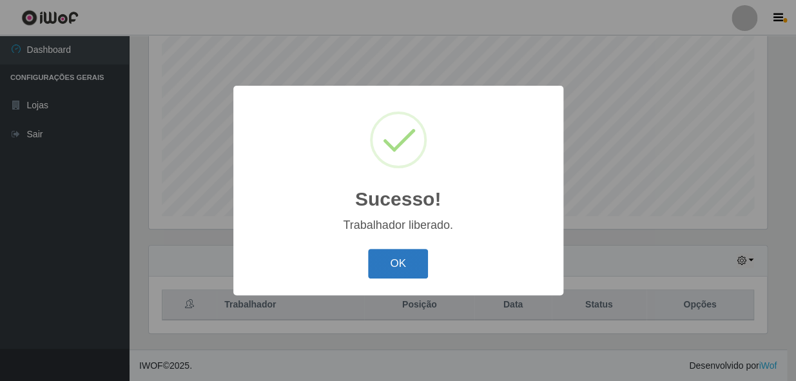
click at [395, 266] on button "OK" at bounding box center [398, 264] width 60 height 30
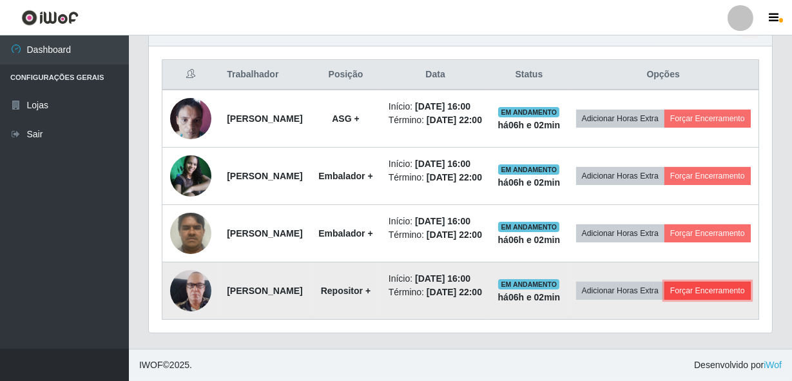
click at [675, 289] on button "Forçar Encerramento" at bounding box center [708, 291] width 86 height 18
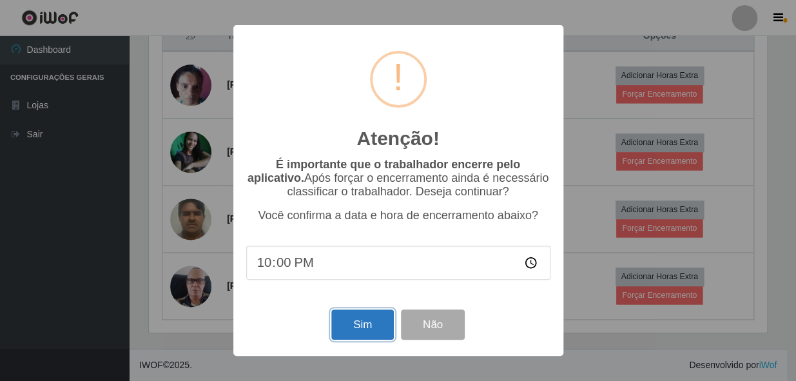
click at [371, 324] on button "Sim" at bounding box center [362, 324] width 63 height 30
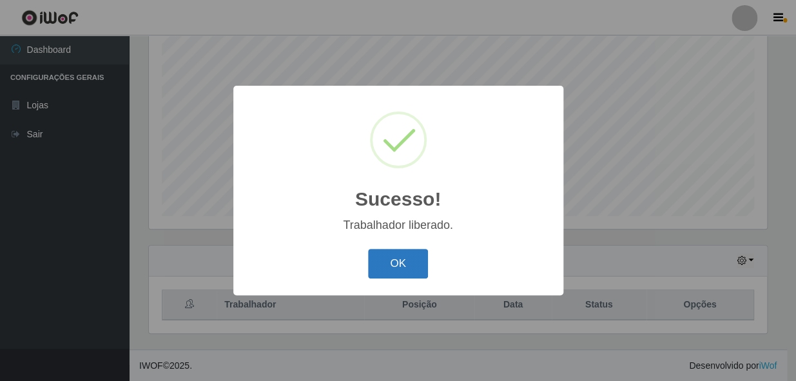
click at [406, 264] on button "OK" at bounding box center [398, 264] width 60 height 30
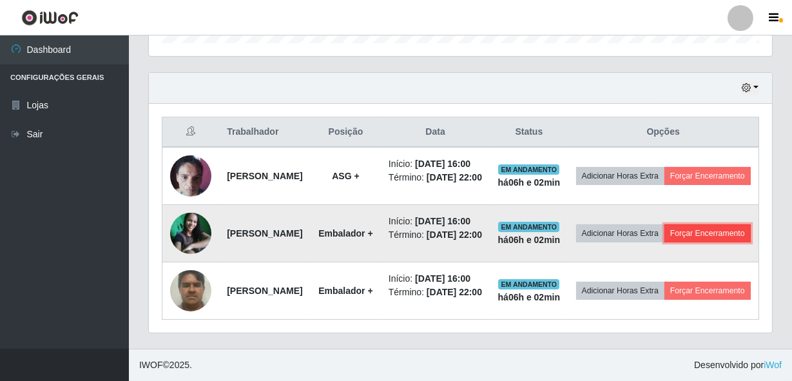
click at [665, 224] on button "Forçar Encerramento" at bounding box center [708, 233] width 86 height 18
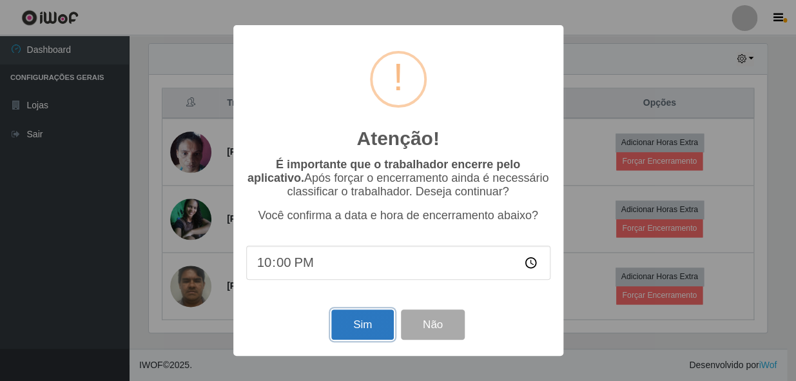
click at [367, 330] on button "Sim" at bounding box center [362, 324] width 63 height 30
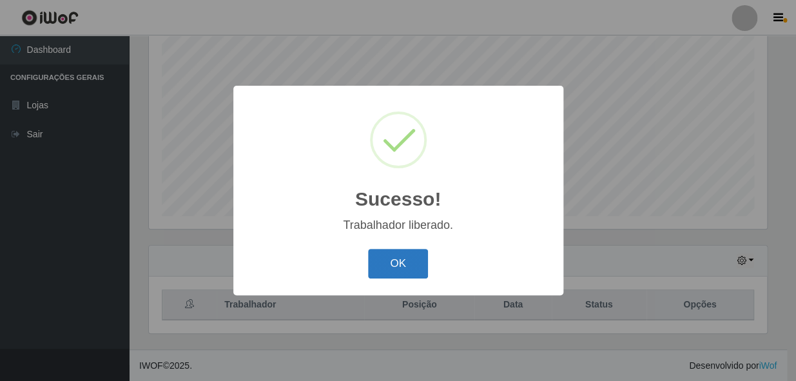
click at [417, 256] on button "OK" at bounding box center [398, 264] width 60 height 30
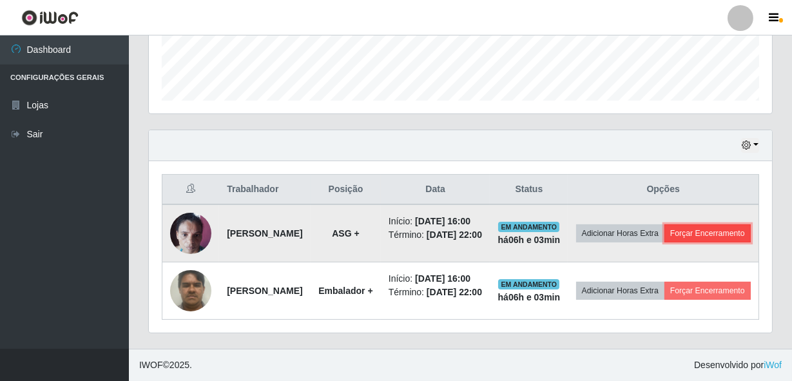
click at [681, 224] on button "Forçar Encerramento" at bounding box center [708, 233] width 86 height 18
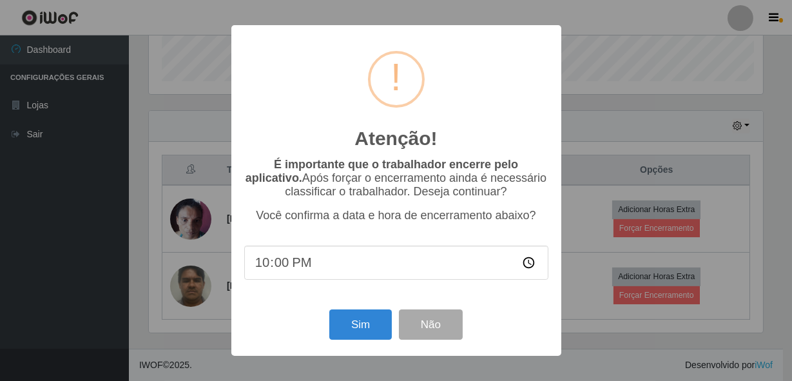
scroll to position [268, 618]
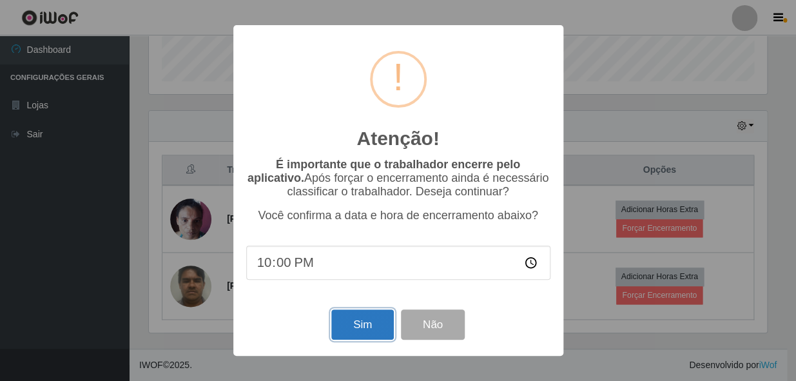
click at [360, 317] on button "Sim" at bounding box center [362, 324] width 63 height 30
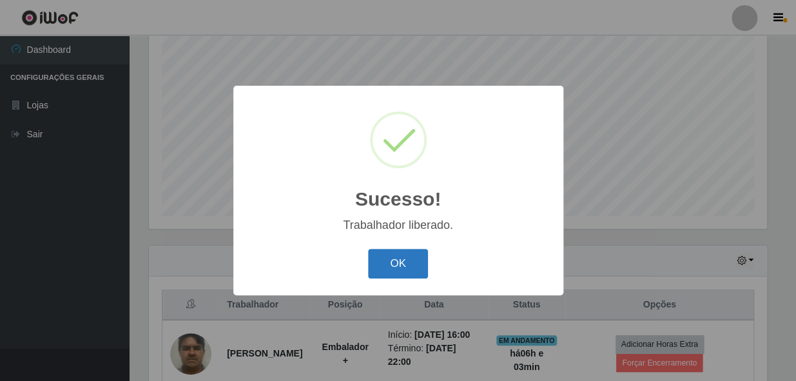
click at [388, 266] on button "OK" at bounding box center [398, 264] width 60 height 30
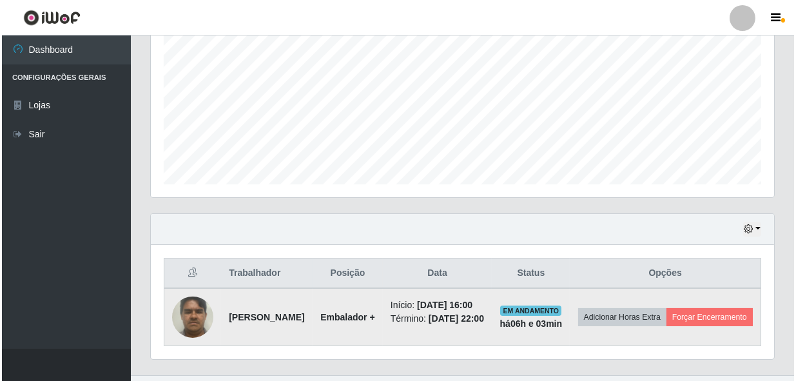
scroll to position [303, 0]
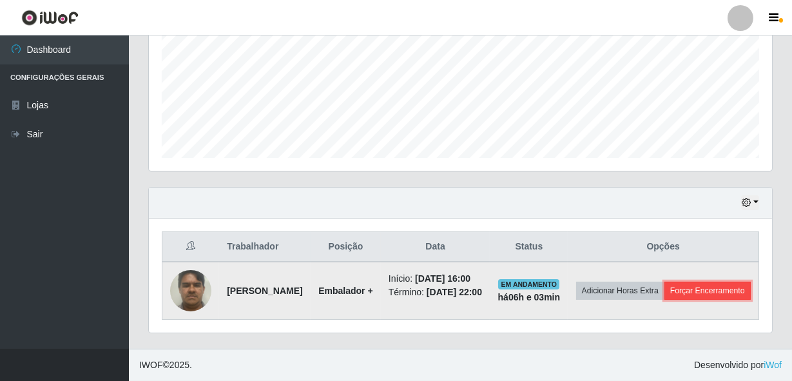
click at [688, 300] on button "Forçar Encerramento" at bounding box center [708, 291] width 86 height 18
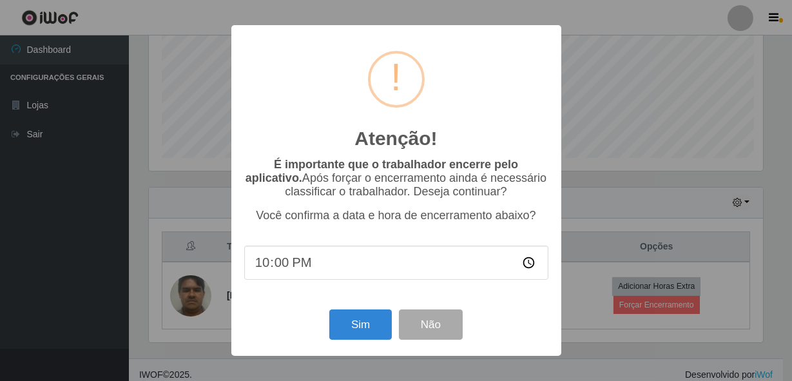
scroll to position [268, 618]
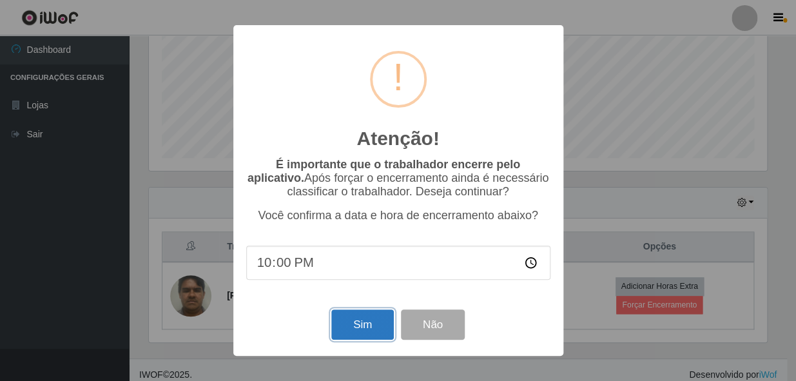
click at [350, 322] on button "Sim" at bounding box center [362, 324] width 63 height 30
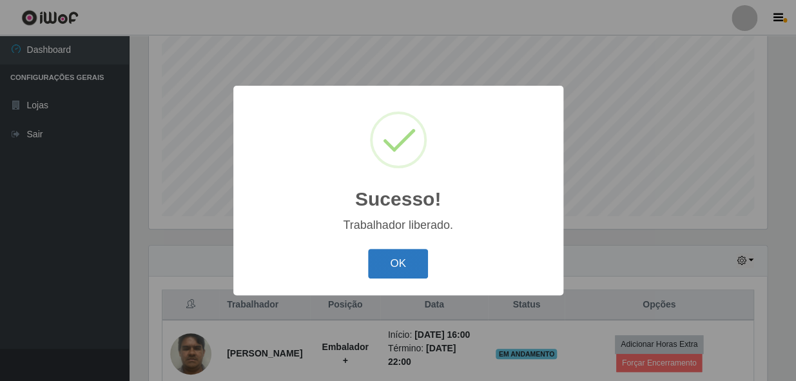
click at [424, 257] on button "OK" at bounding box center [398, 264] width 60 height 30
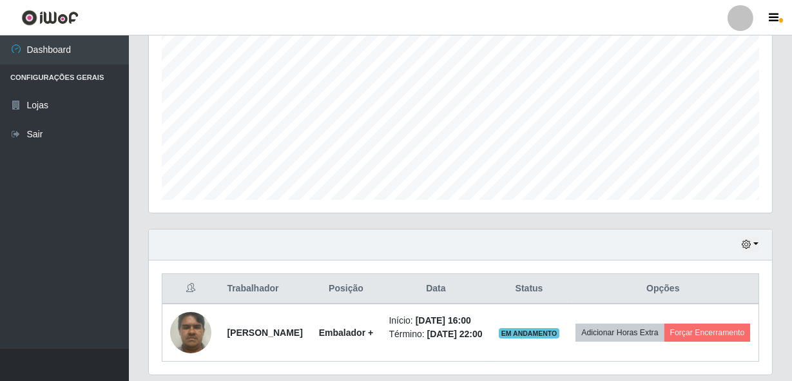
scroll to position [208, 0]
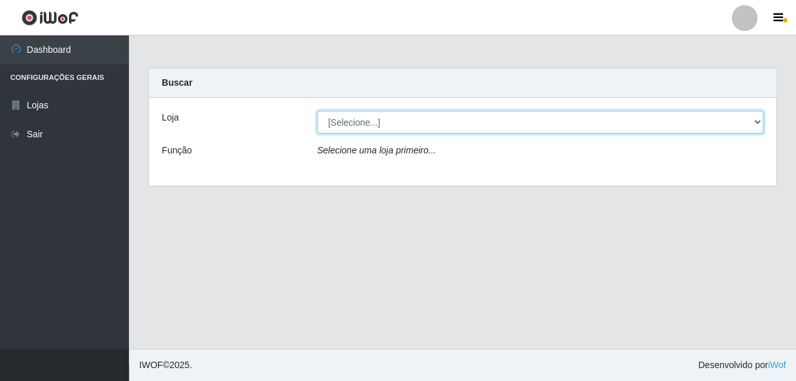
click at [358, 128] on select "[Selecione...] Bemais - Ruy Carneiro" at bounding box center [540, 122] width 446 height 23
select select "230"
click at [317, 111] on select "[Selecione...] Bemais - Ruy Carneiro" at bounding box center [540, 122] width 446 height 23
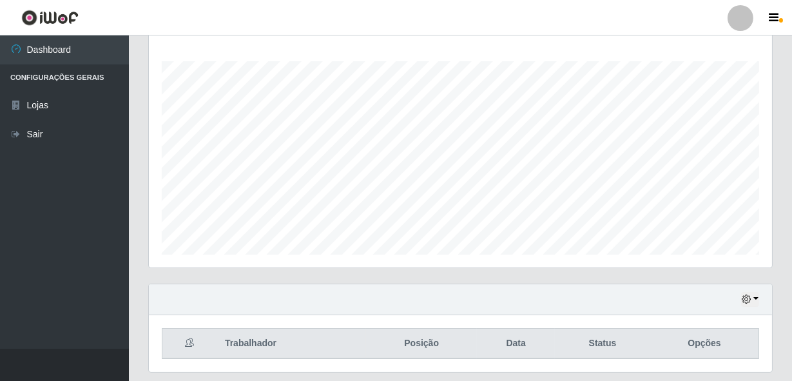
scroll to position [186, 0]
